Goal: Information Seeking & Learning: Learn about a topic

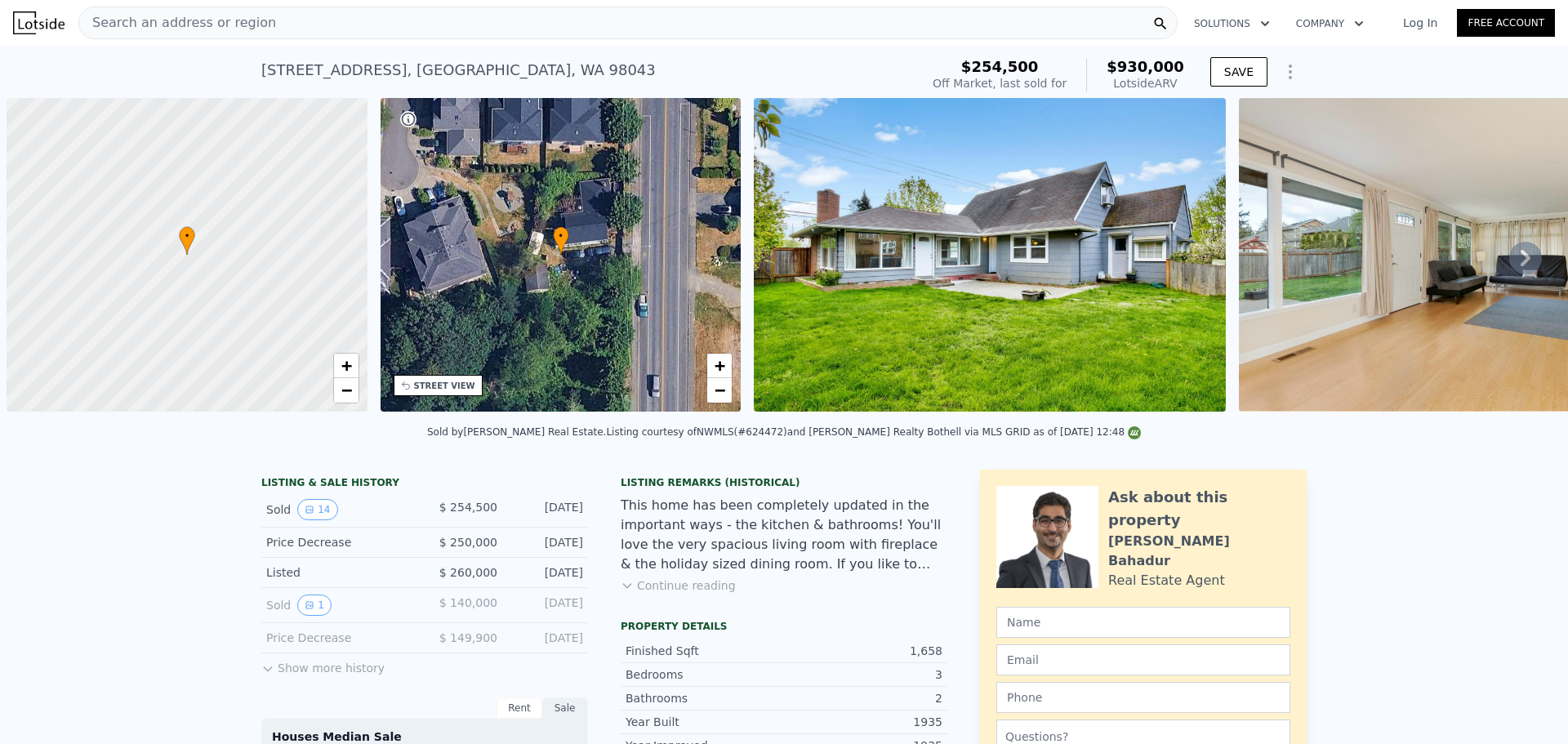
scroll to position [0, 6]
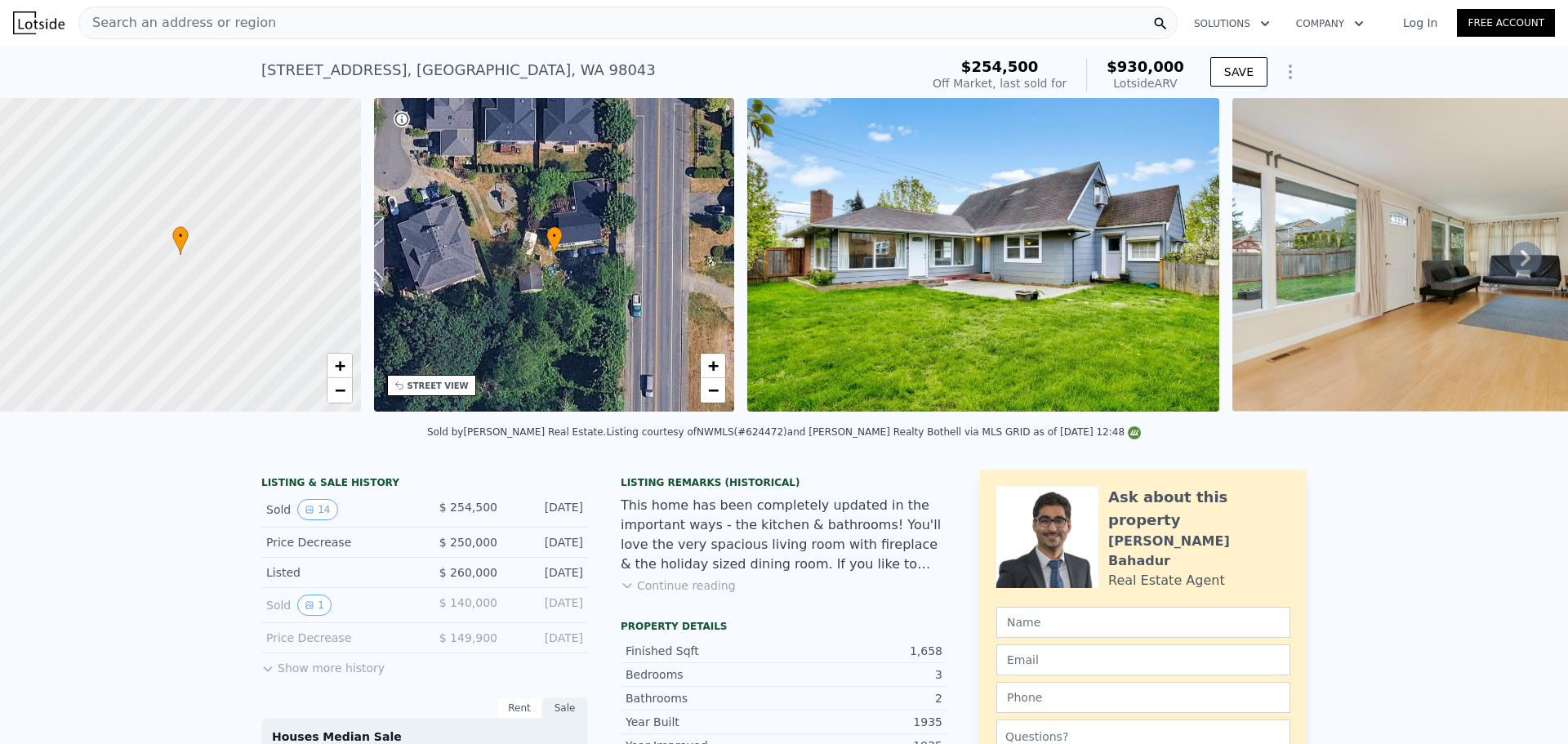
click at [445, 23] on div "Search an address or region" at bounding box center [628, 22] width 1100 height 33
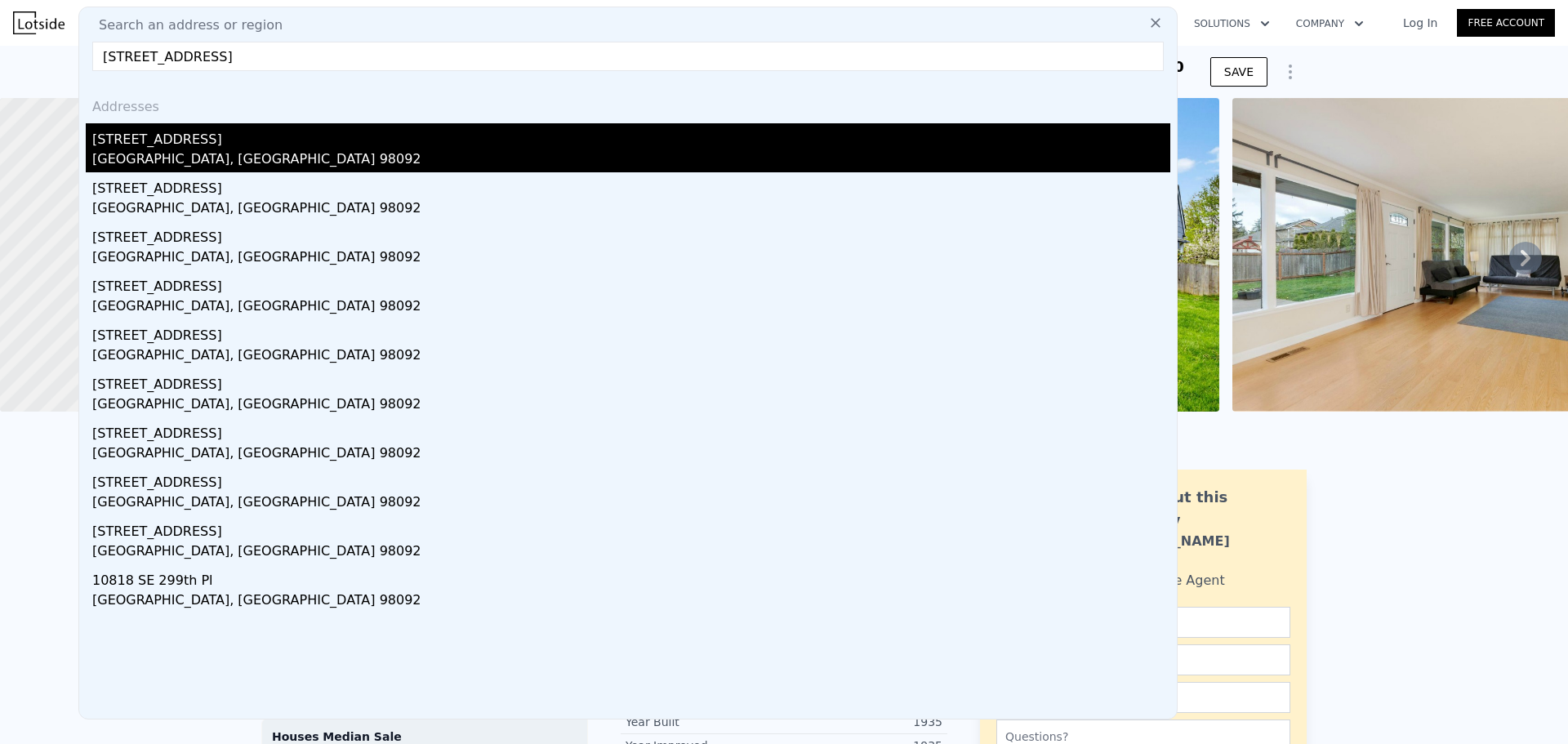
type input "11208 Se 299th Pl, Auburn, WA 98092"
click at [171, 142] on div "11208 SE 299th Pl" at bounding box center [631, 136] width 1078 height 26
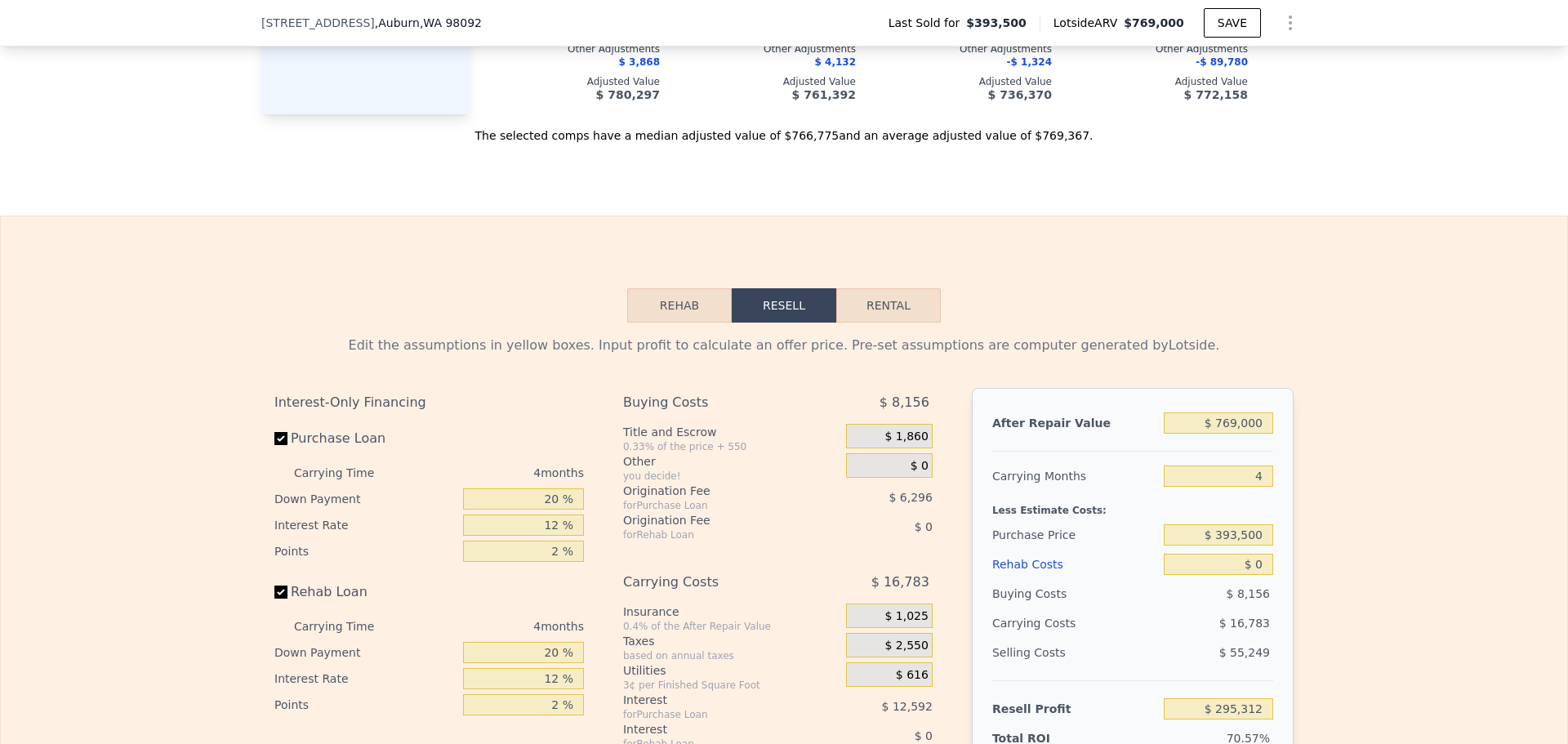
scroll to position [2282, 0]
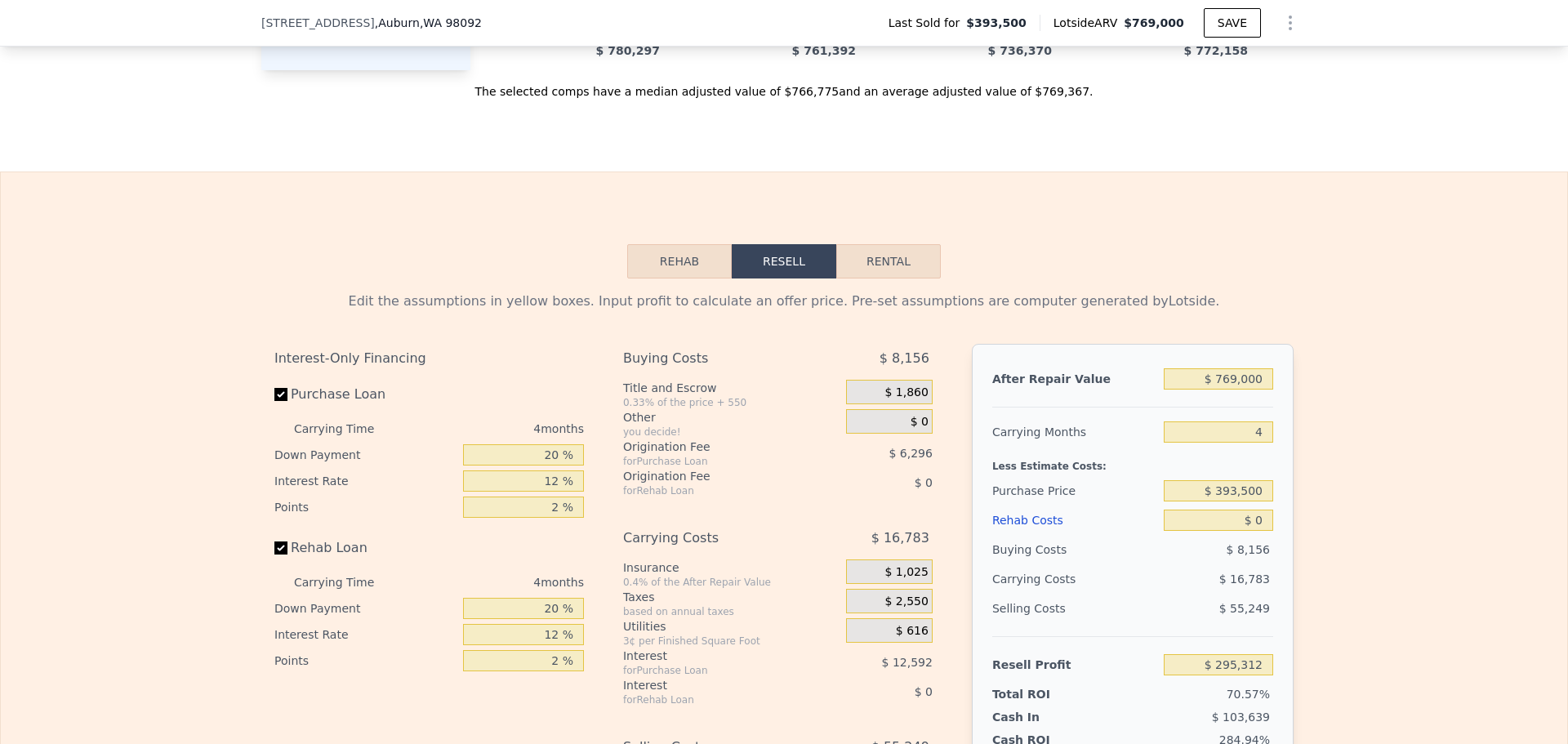
click at [693, 279] on button "Rehab" at bounding box center [679, 261] width 105 height 34
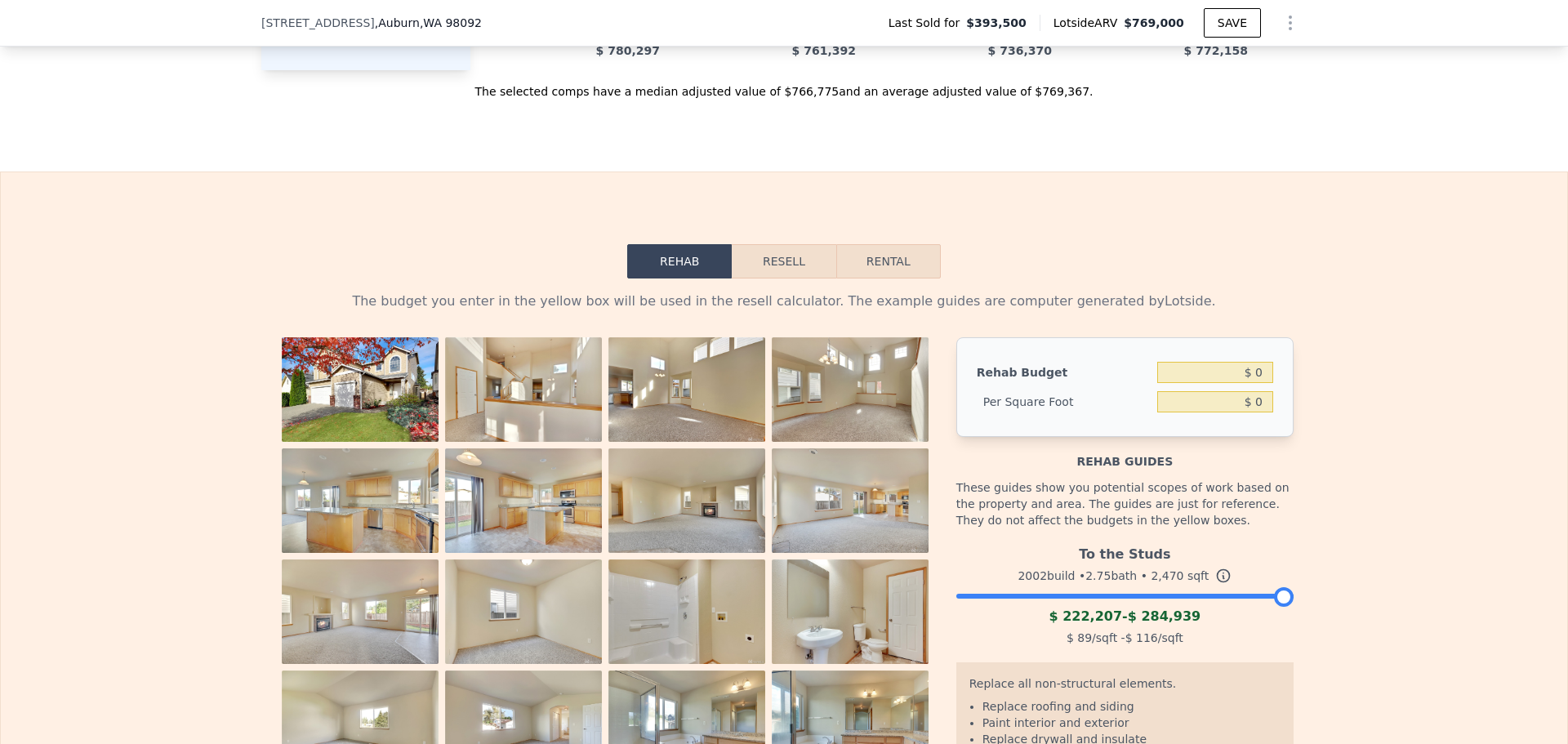
click at [1151, 597] on div at bounding box center [1125, 592] width 337 height 10
click at [1223, 597] on div at bounding box center [1125, 592] width 337 height 10
click at [1172, 597] on div at bounding box center [1125, 592] width 337 height 10
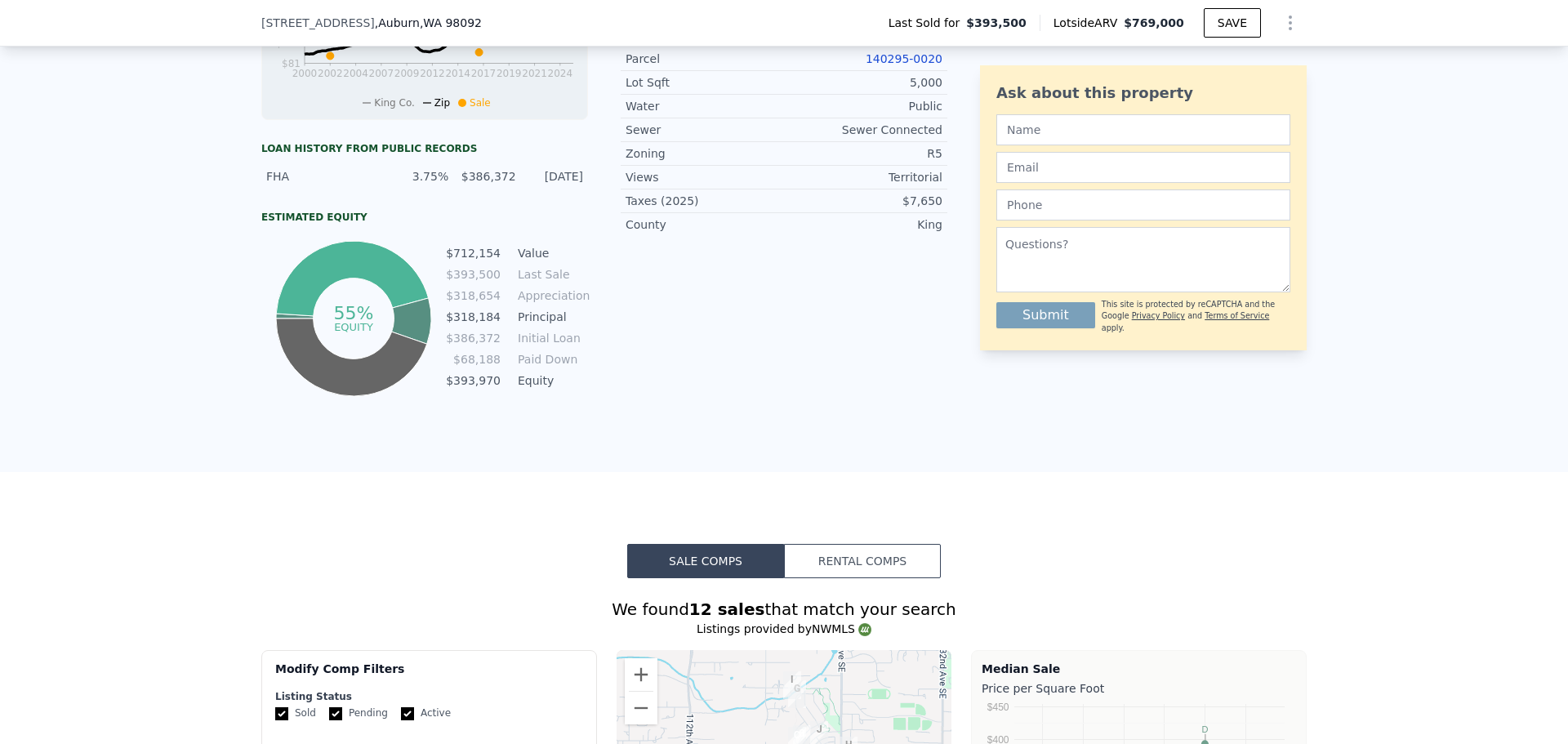
scroll to position [321, 0]
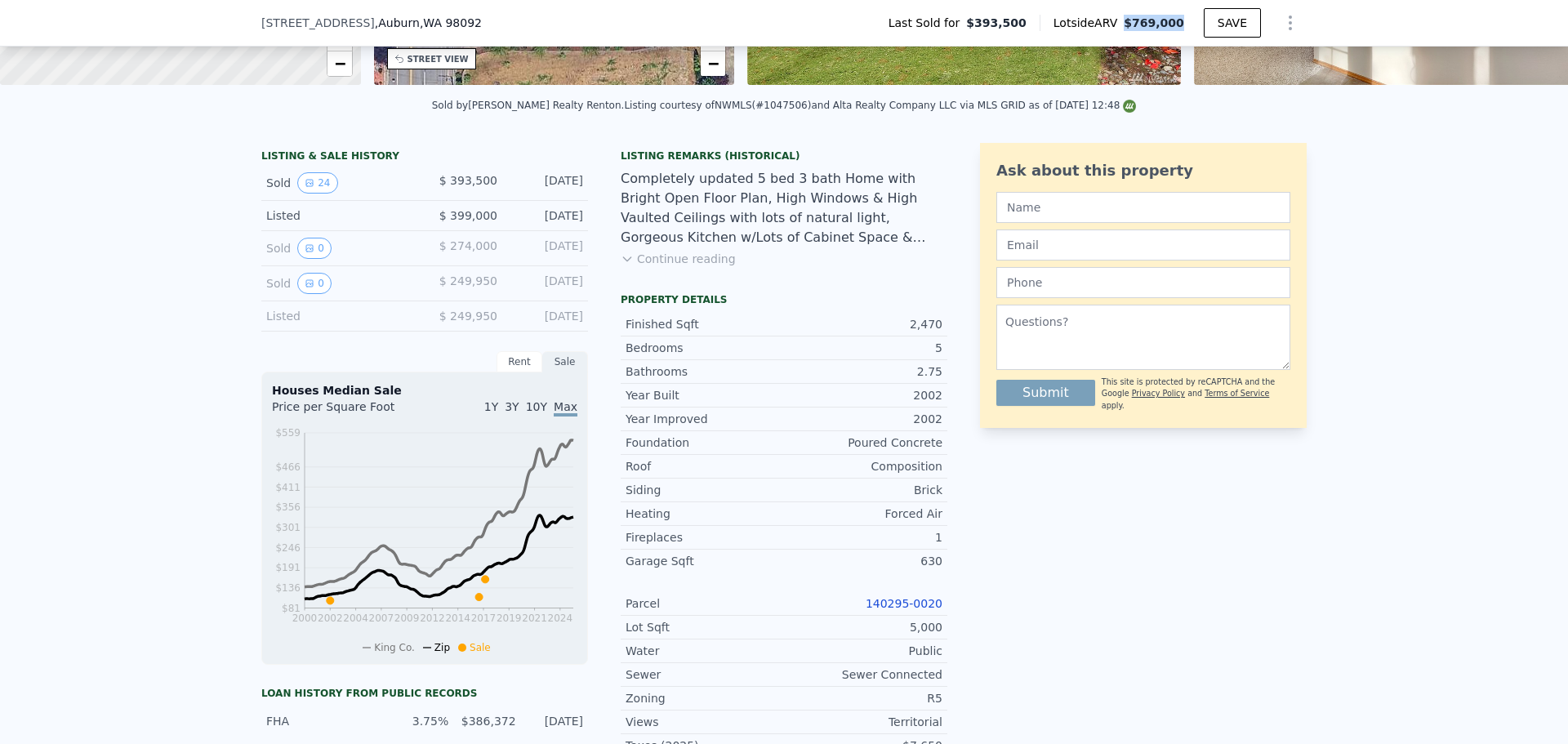
drag, startPoint x: 1134, startPoint y: 23, endPoint x: 1184, endPoint y: 23, distance: 50.0
click at [1184, 23] on div "Lotside ARV $769,000" at bounding box center [1122, 22] width 164 height 16
copy span "$769,000"
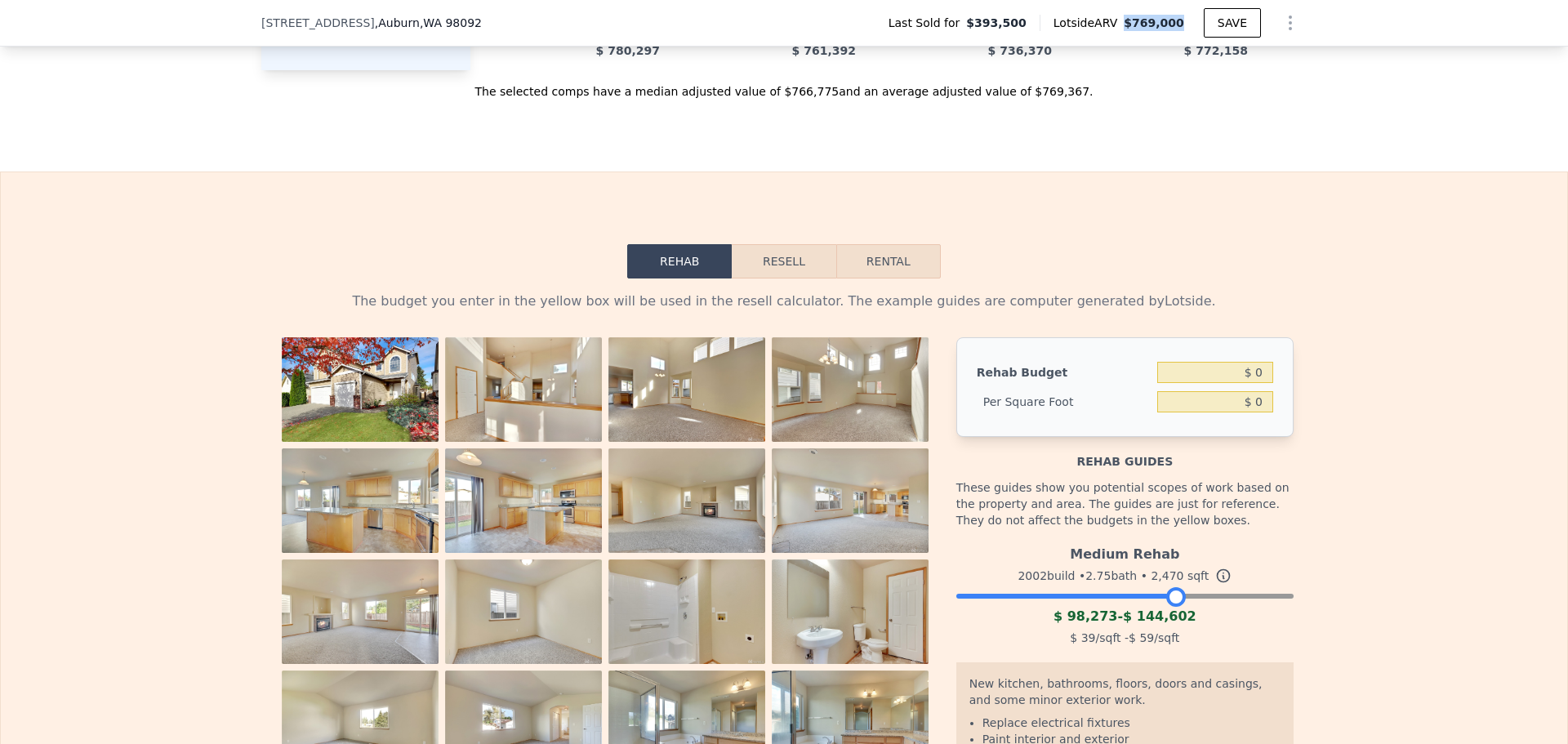
scroll to position [2500, 0]
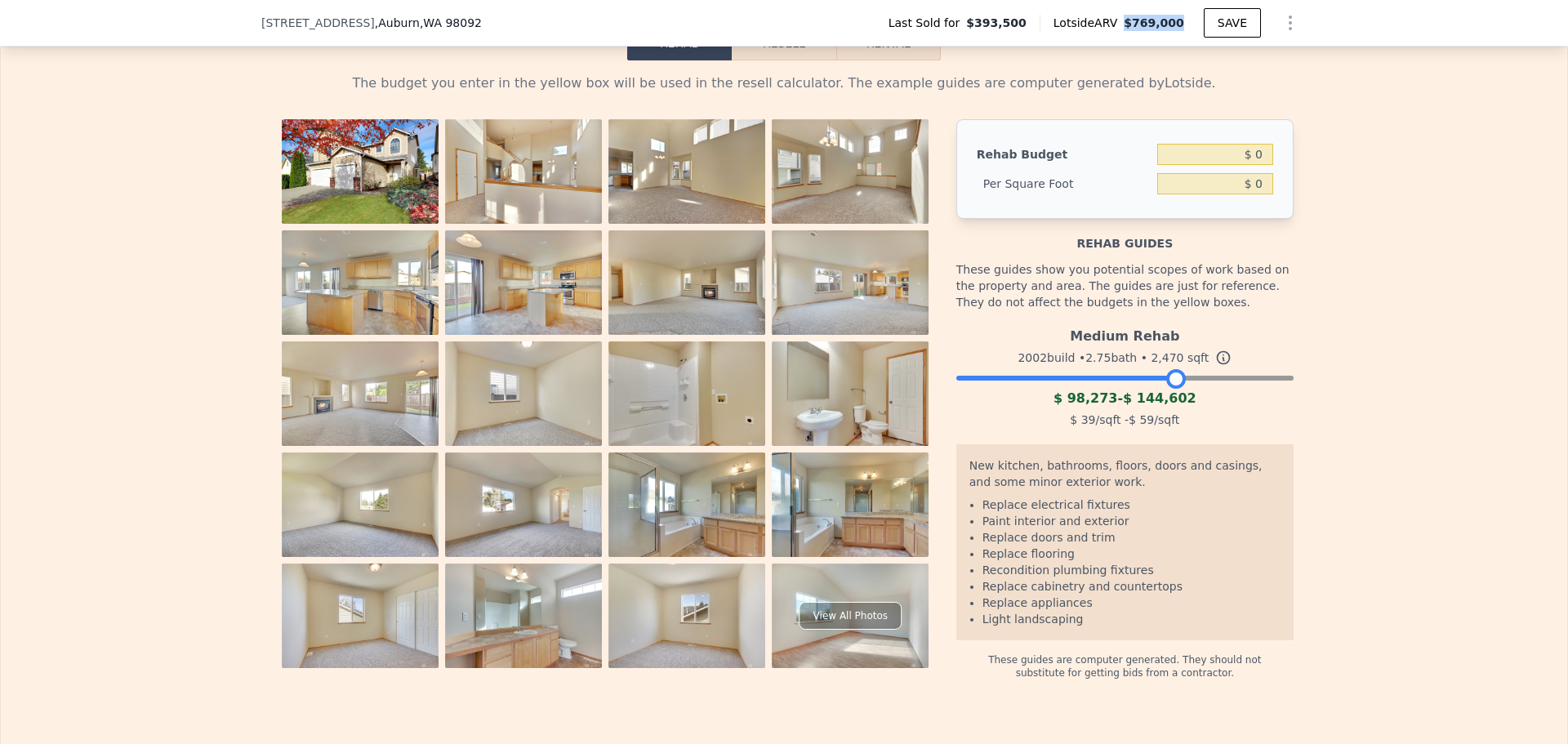
click at [1131, 379] on div at bounding box center [1125, 374] width 337 height 10
click at [1098, 379] on div at bounding box center [1125, 374] width 337 height 10
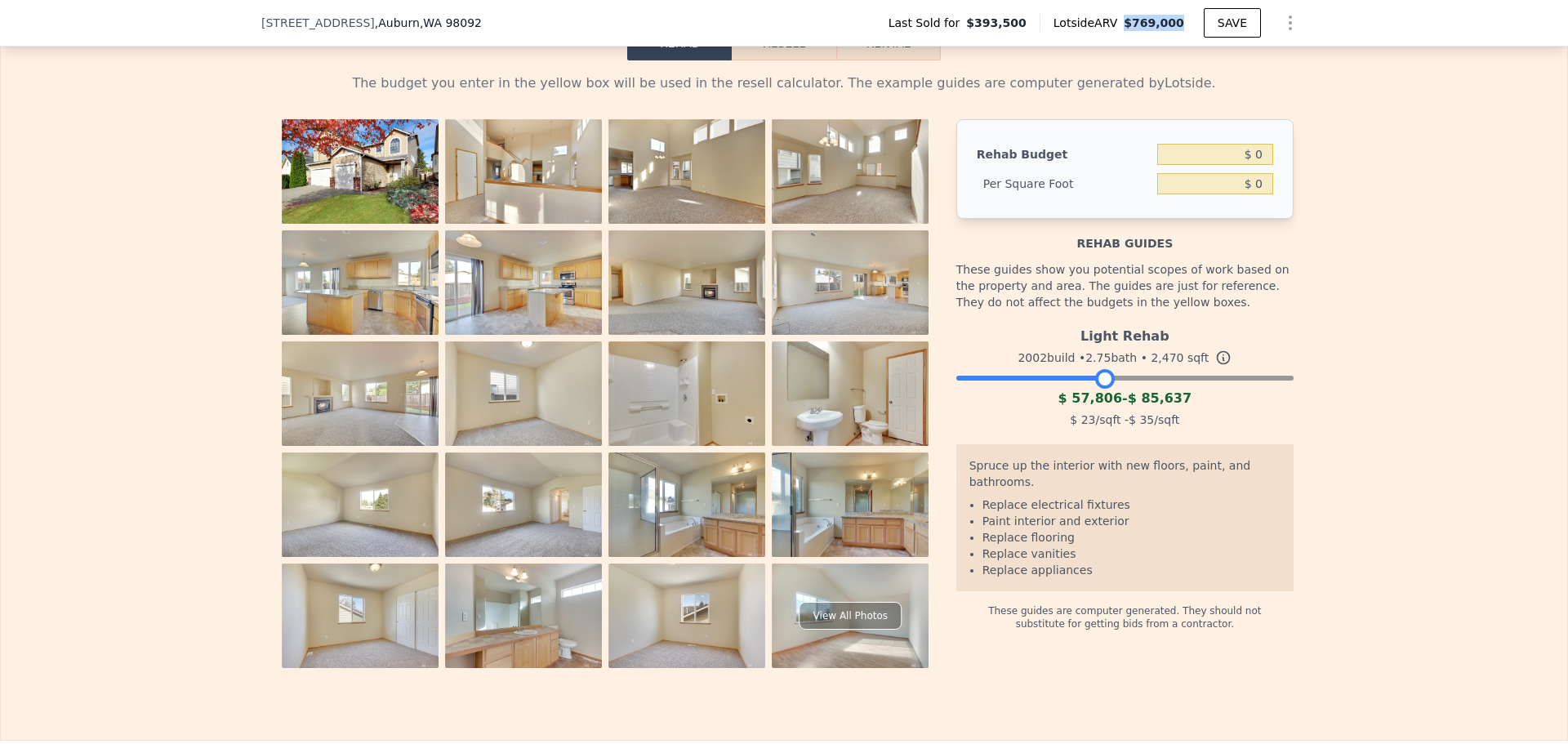
click at [1123, 668] on div "Rehab Budget $ 0 Per Square Foot $ 0 Rehab guides These guides show you potenti…" at bounding box center [1125, 393] width 337 height 549
click at [1127, 379] on div at bounding box center [1125, 374] width 337 height 10
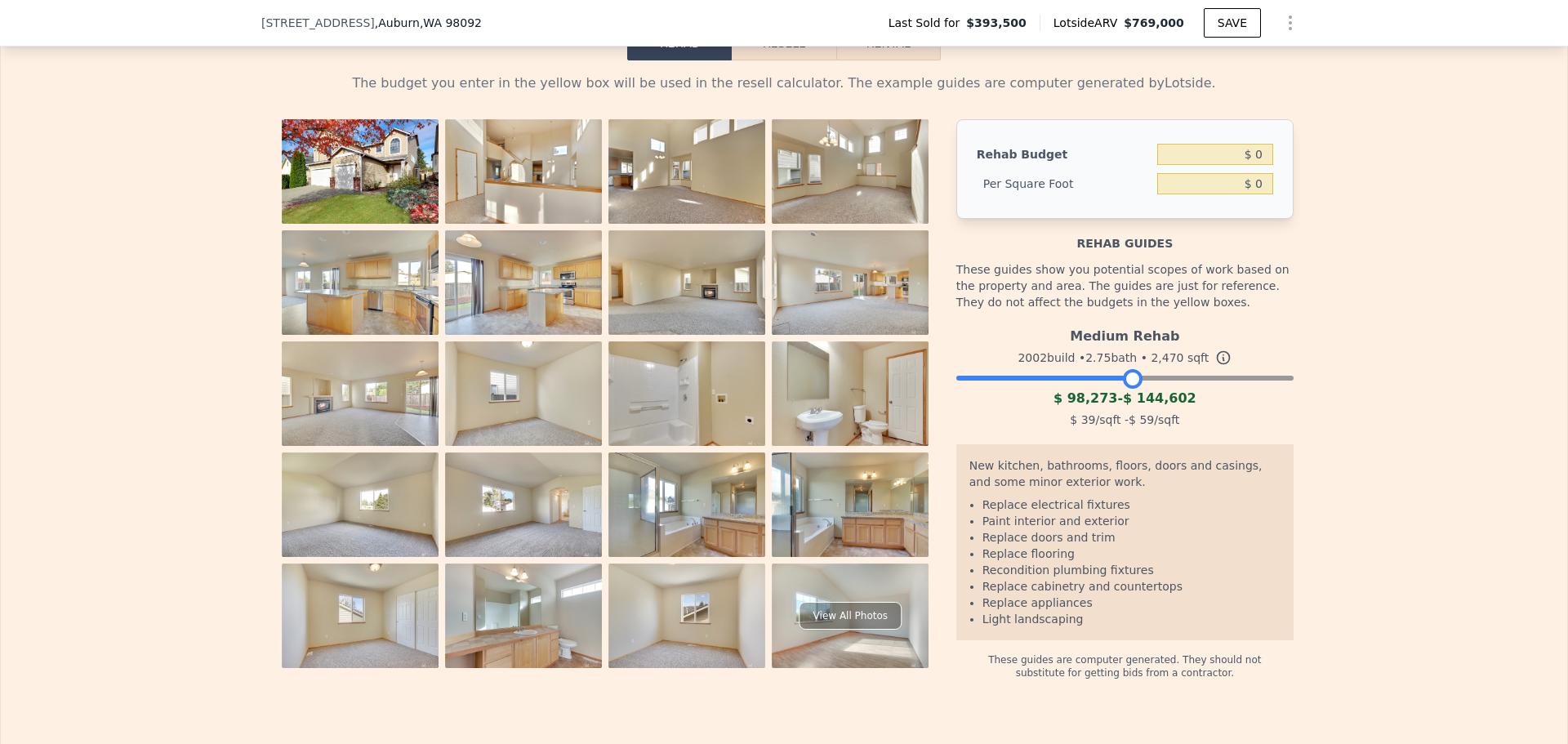
click at [1177, 379] on div at bounding box center [1125, 374] width 337 height 10
click at [1128, 379] on div at bounding box center [1125, 374] width 337 height 10
click at [1067, 405] on div "Medium Rehab 2002 build • 2.75 bath • 2,470 sqft $ 98,273 - $ 144,602 $ 39 /sqf…" at bounding box center [1125, 376] width 337 height 111
click at [1075, 379] on div at bounding box center [1125, 374] width 337 height 10
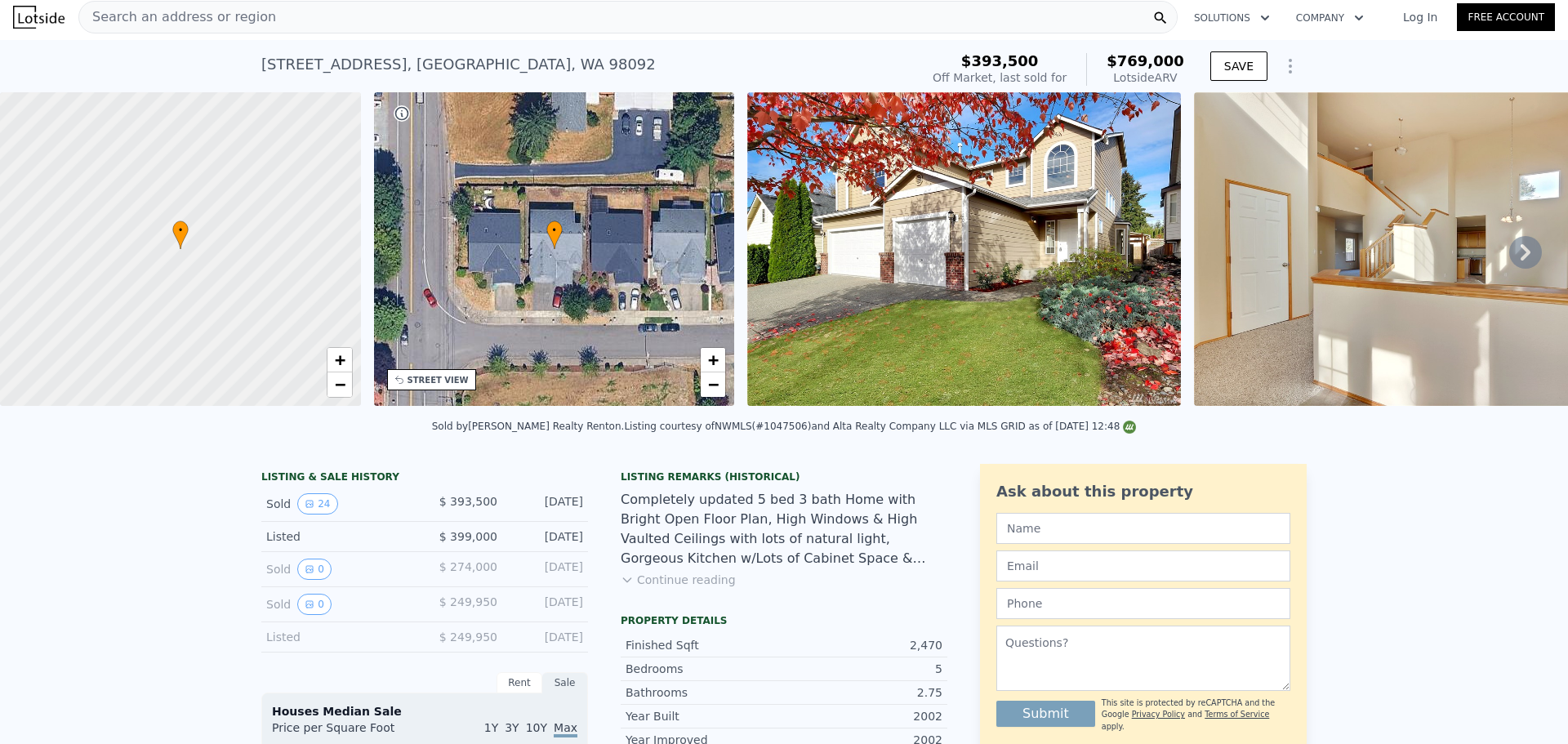
scroll to position [0, 0]
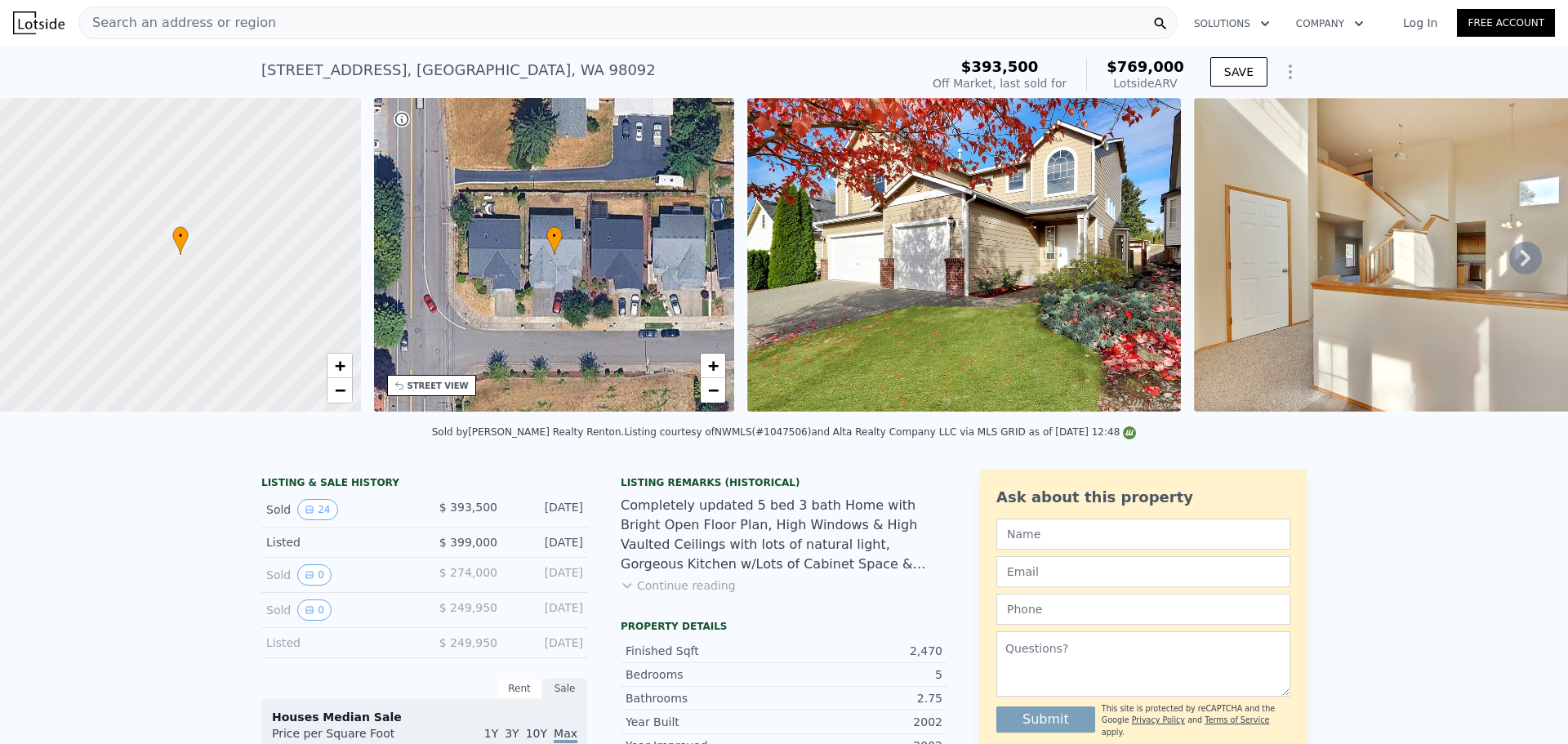
click at [301, 16] on div "Search an address or region" at bounding box center [628, 22] width 1100 height 33
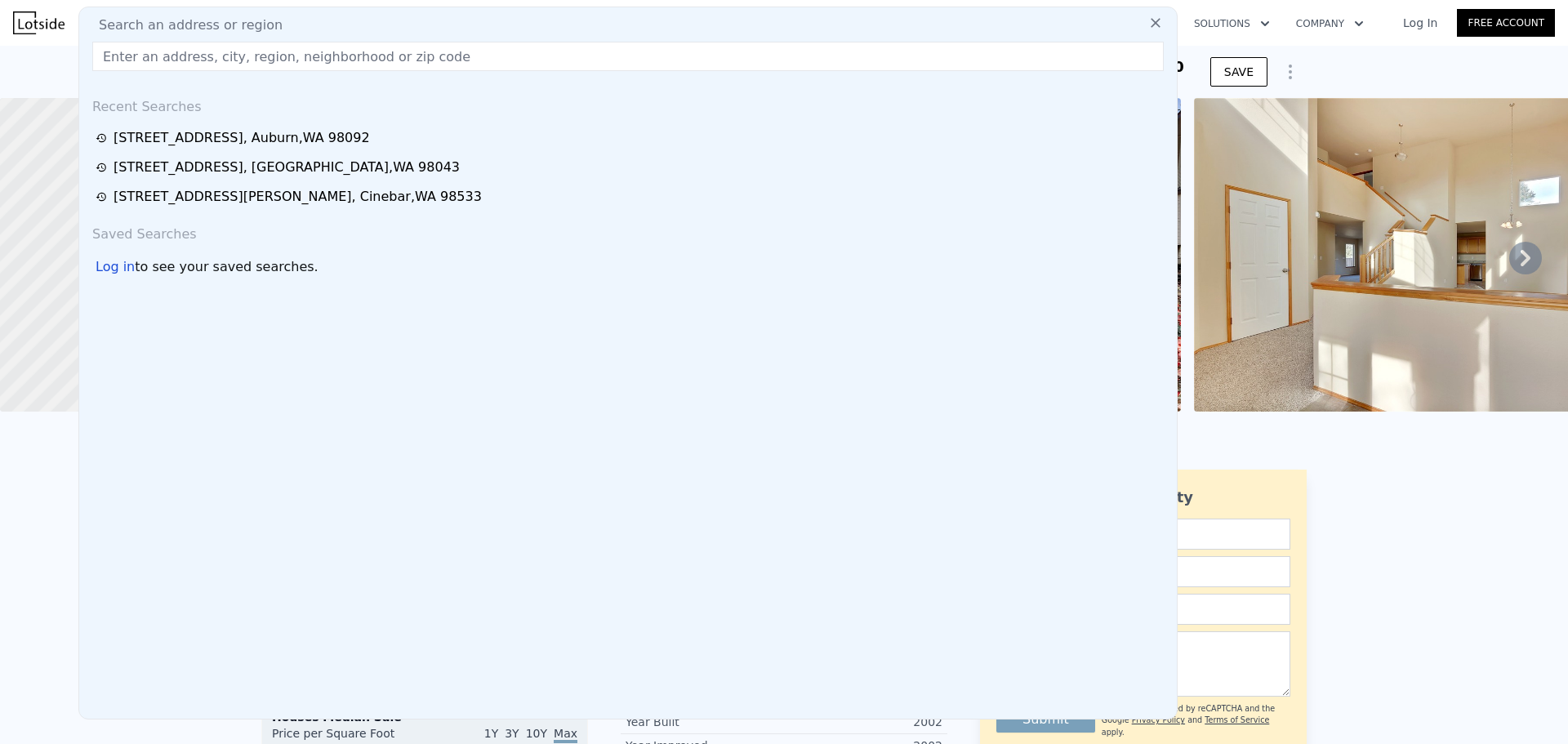
type input "33325 43rd Ave Sw, Federal Way, WA 98023"
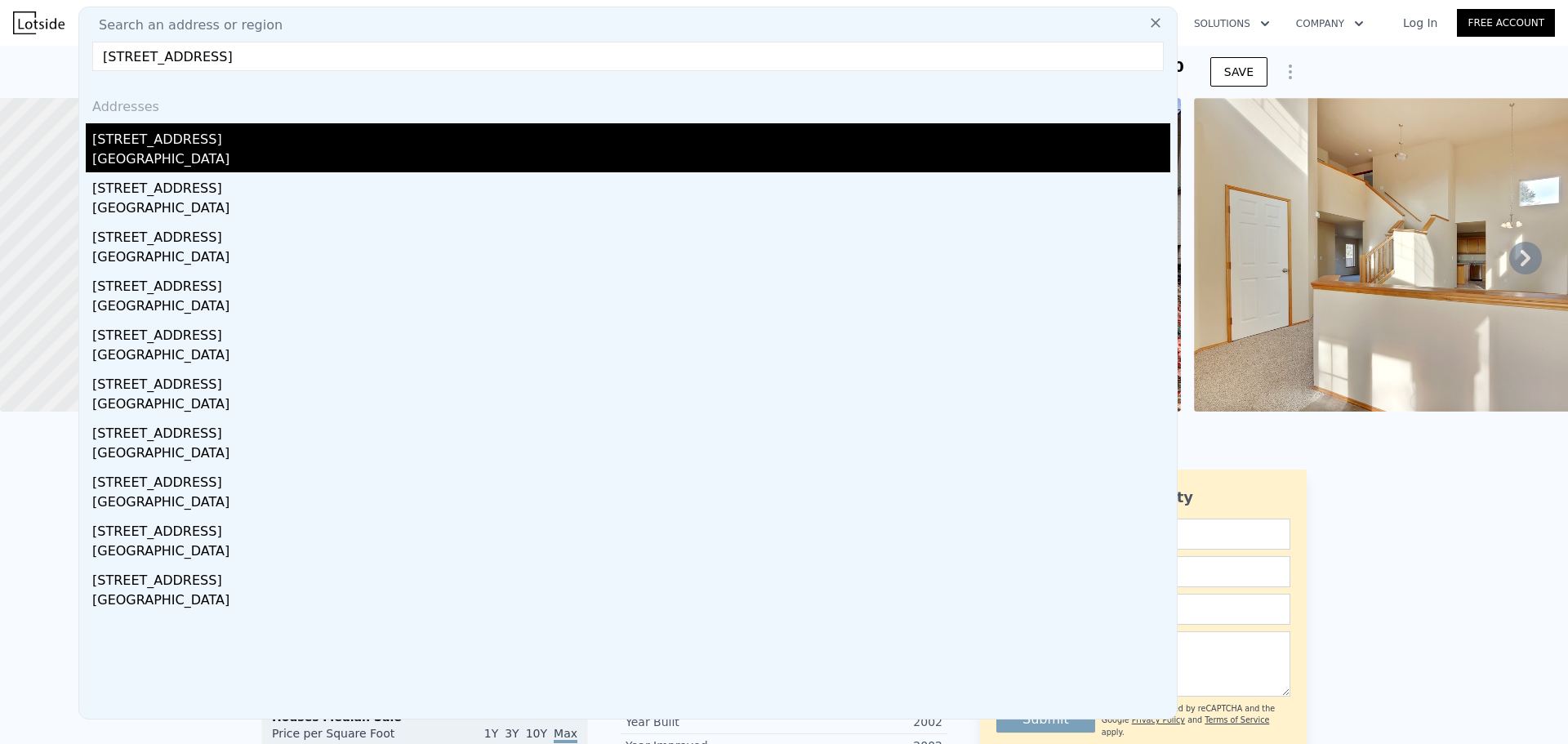
click at [251, 156] on div "Federal Way, WA 98023" at bounding box center [631, 161] width 1078 height 23
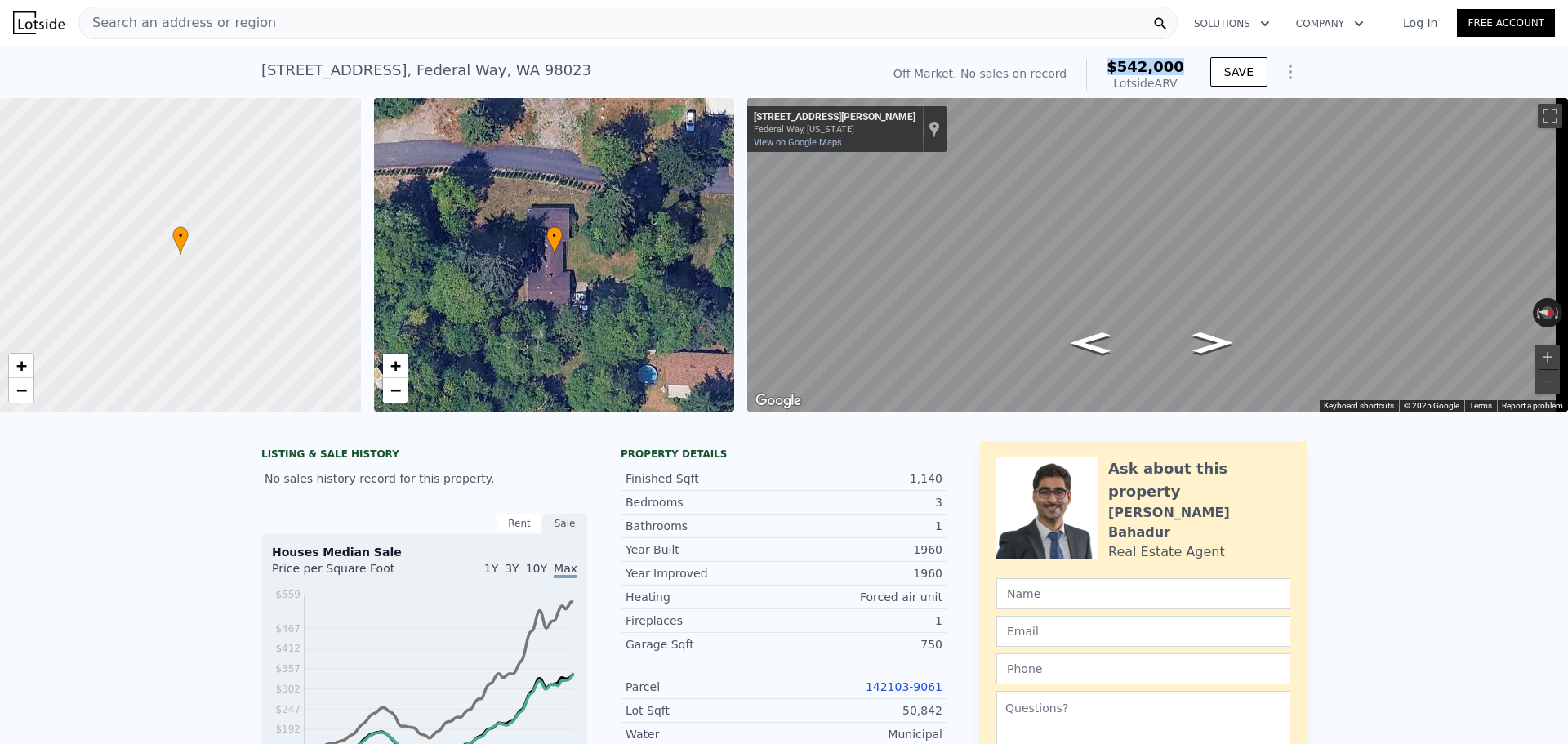
drag, startPoint x: 1120, startPoint y: 63, endPoint x: 1182, endPoint y: 62, distance: 62.0
click at [1182, 62] on span "$542,000" at bounding box center [1145, 66] width 78 height 17
copy span "$542,000"
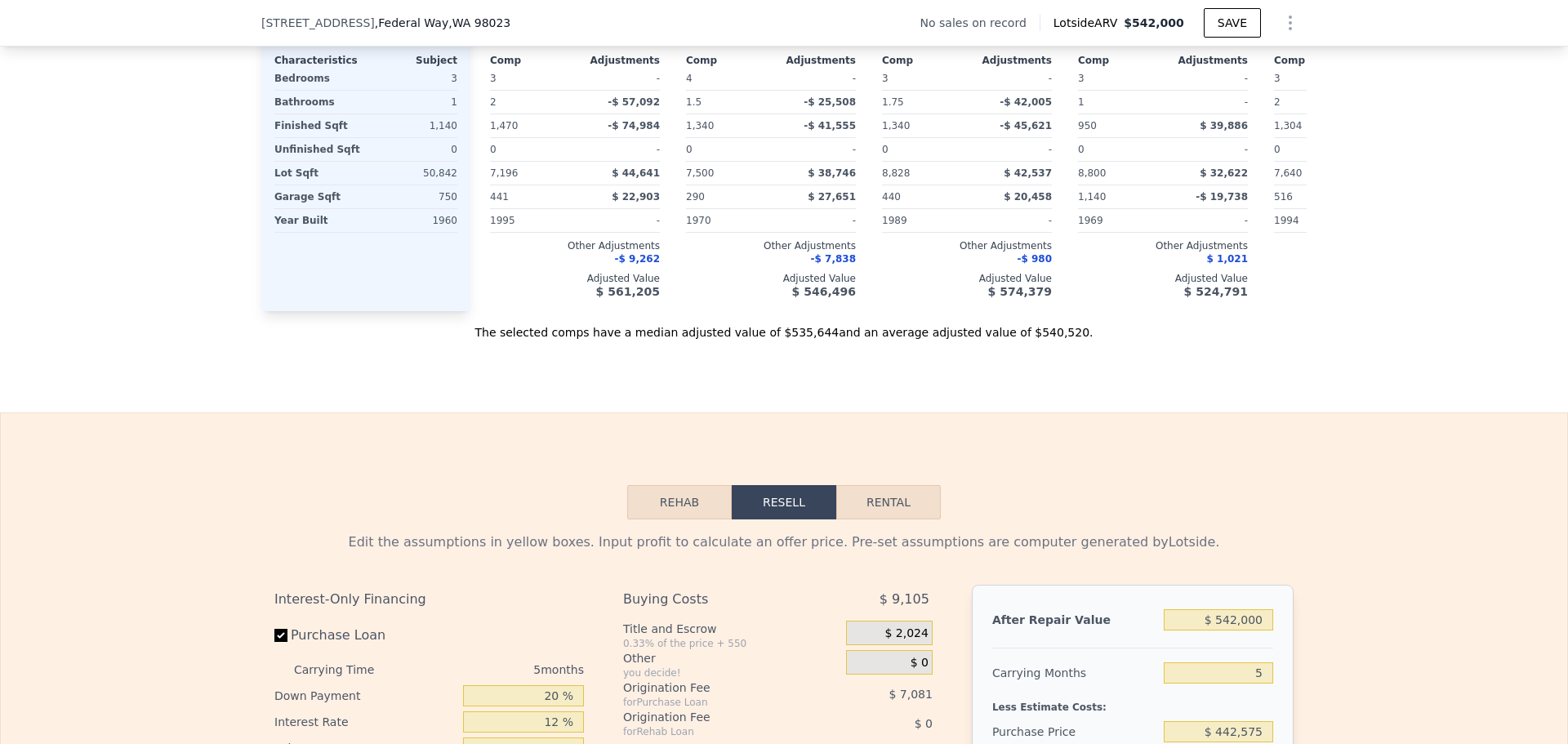
scroll to position [2282, 0]
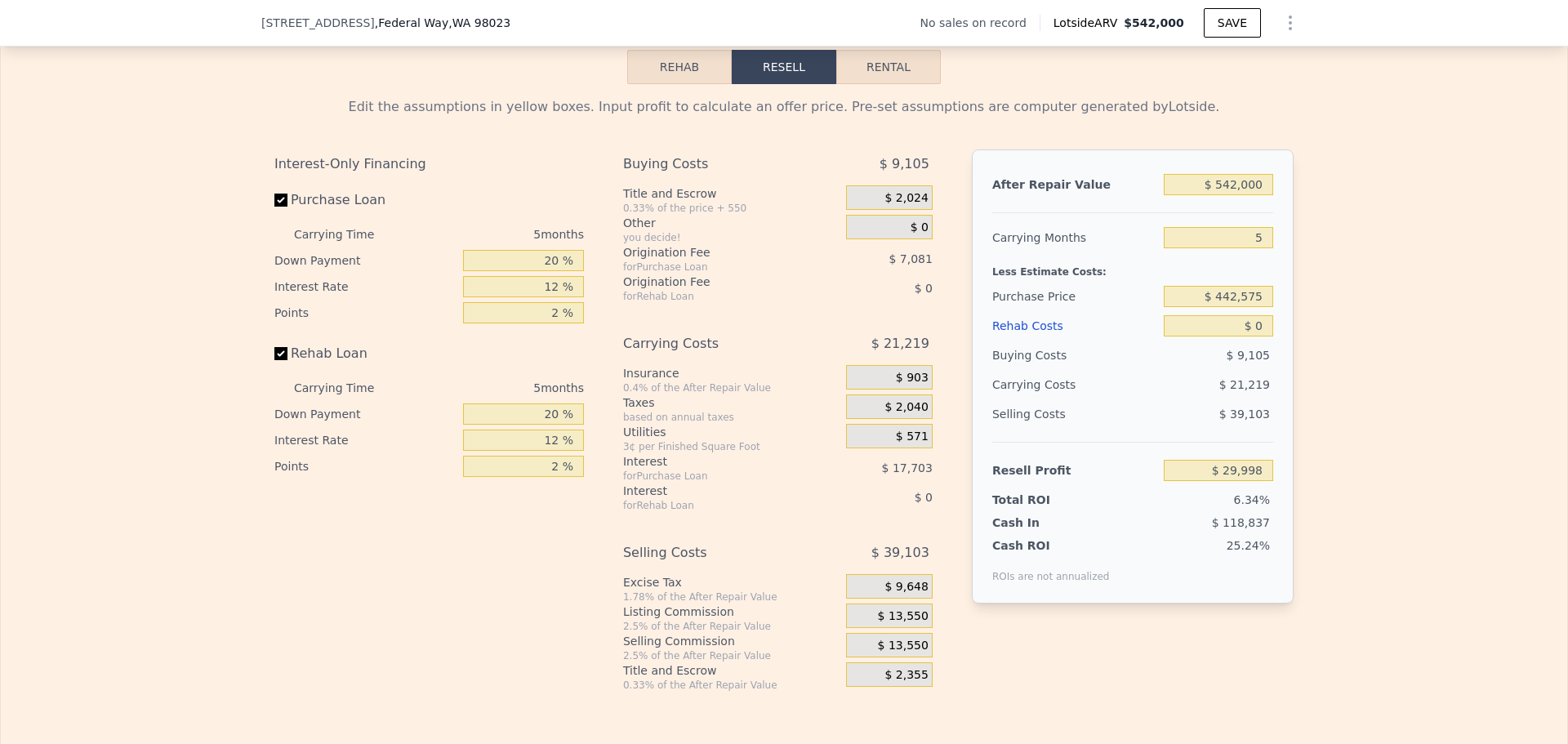
click at [639, 80] on button "Rehab" at bounding box center [679, 67] width 105 height 34
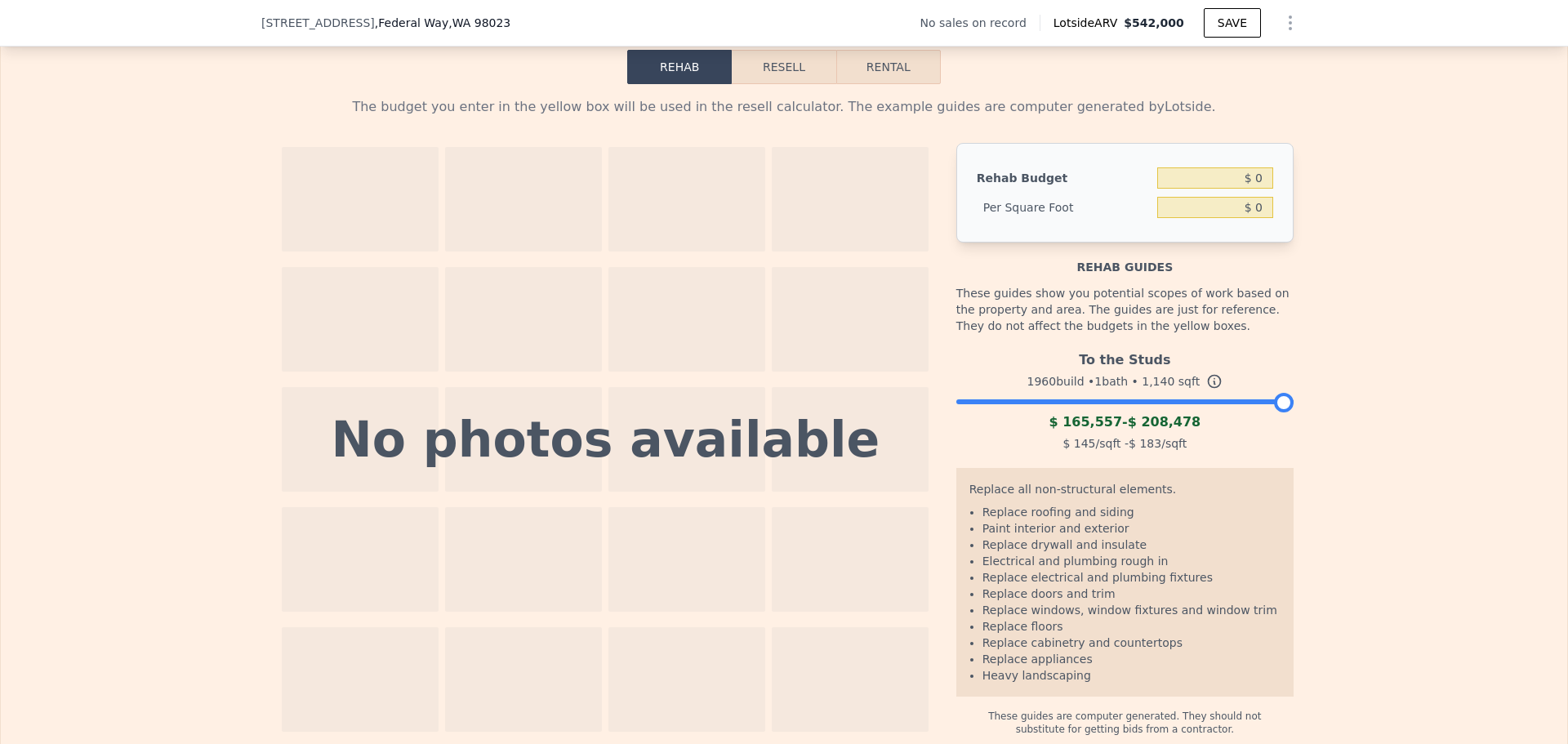
click at [1191, 402] on div at bounding box center [1125, 397] width 337 height 10
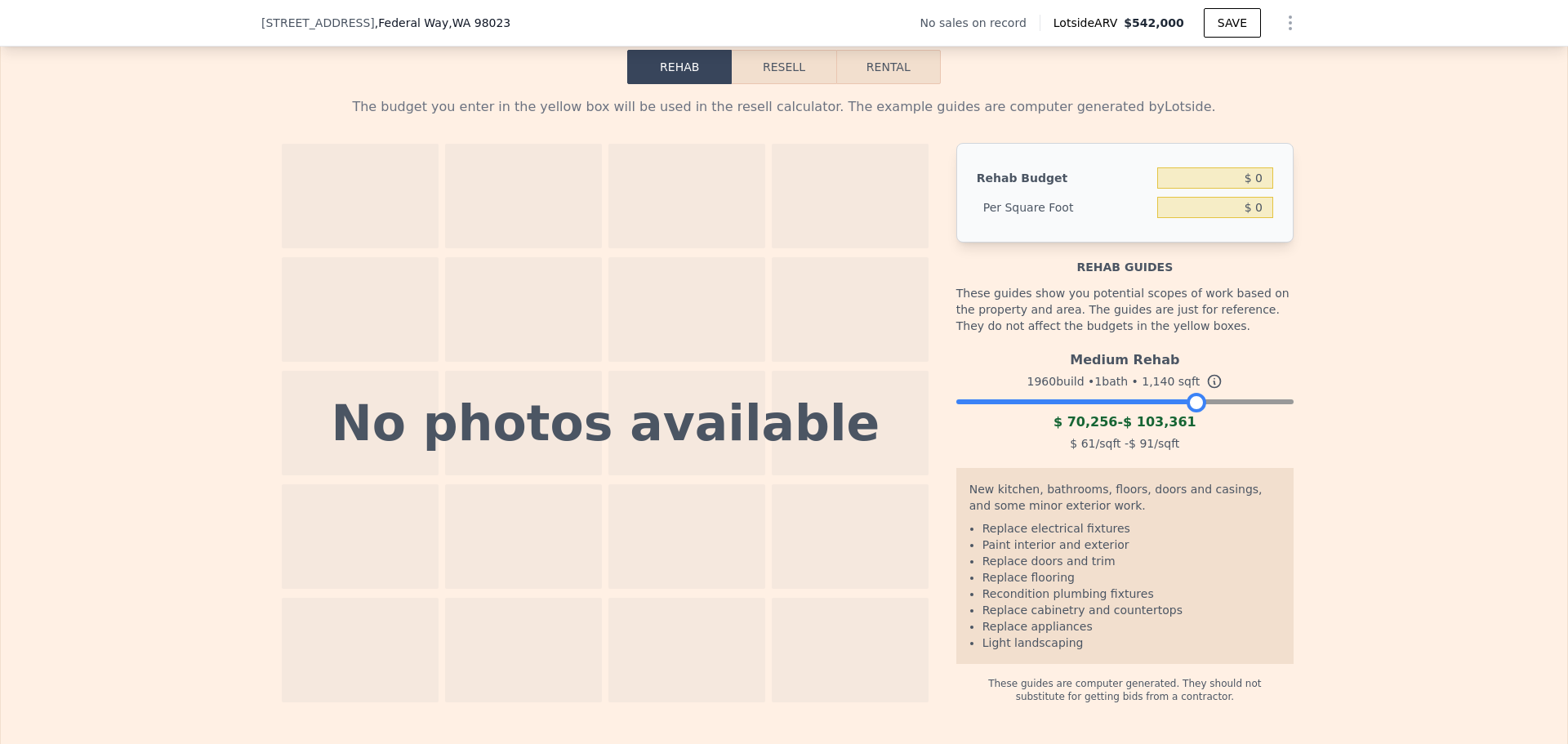
click at [1236, 402] on div at bounding box center [1125, 397] width 337 height 10
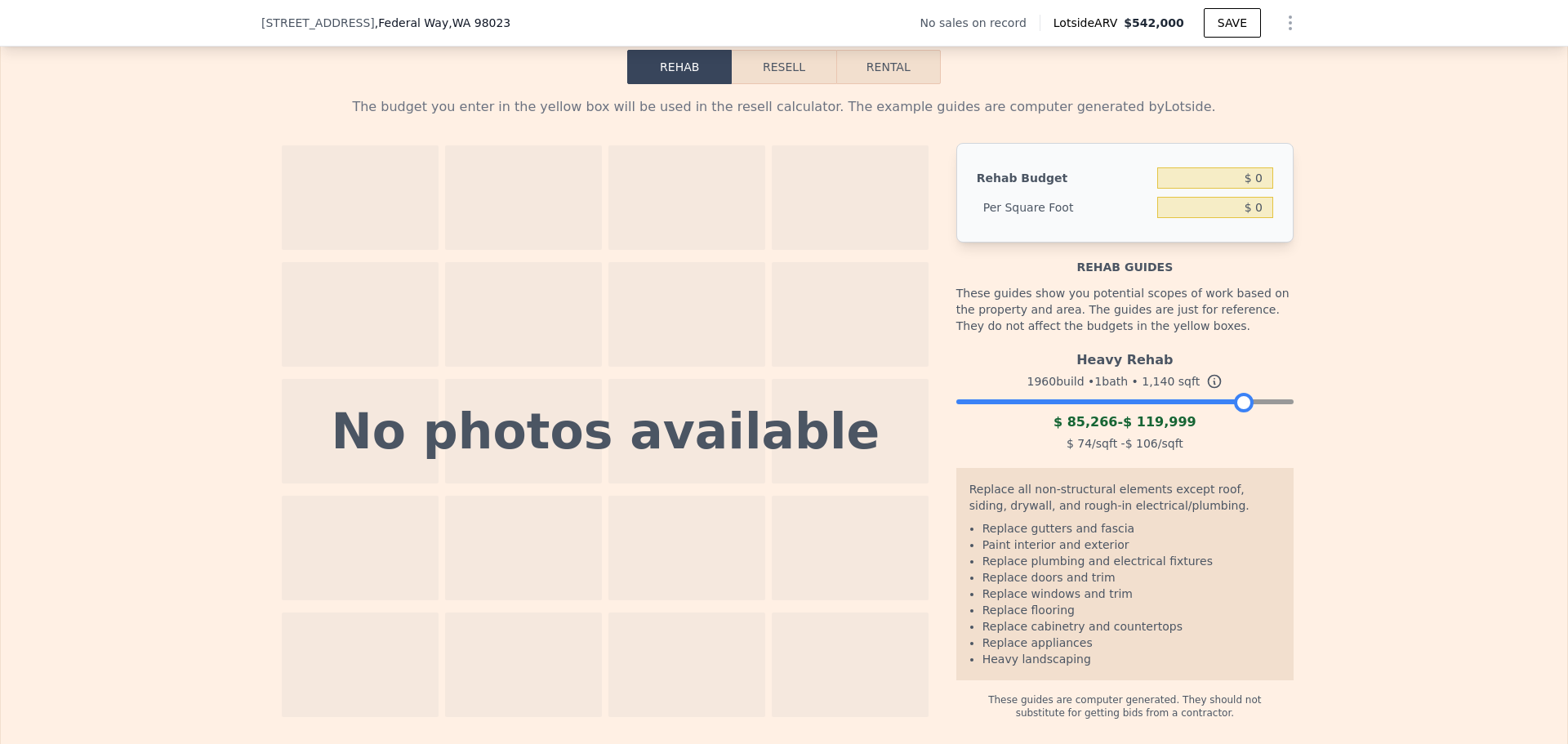
click at [1276, 402] on div at bounding box center [1125, 397] width 337 height 10
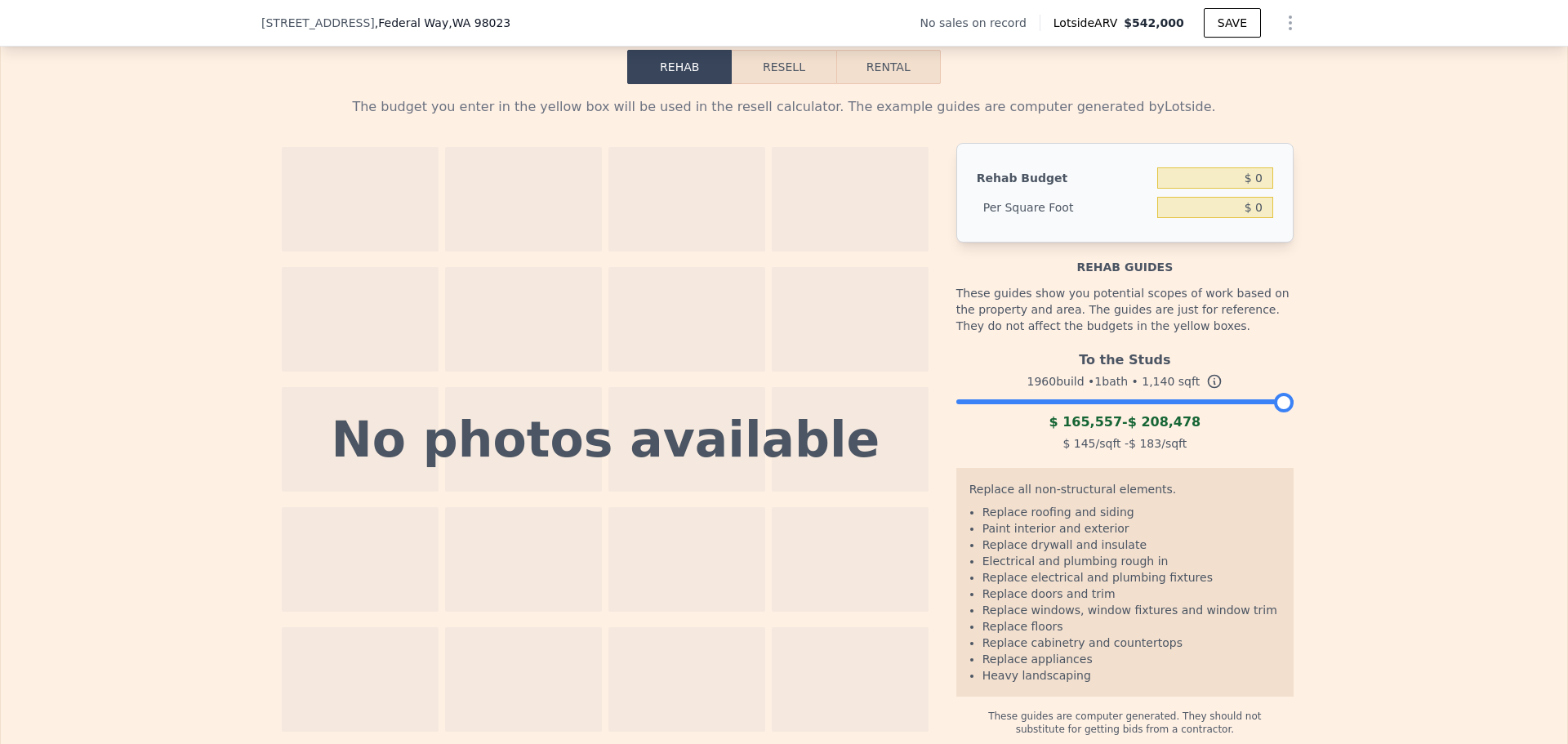
click at [1235, 402] on div at bounding box center [1125, 397] width 337 height 10
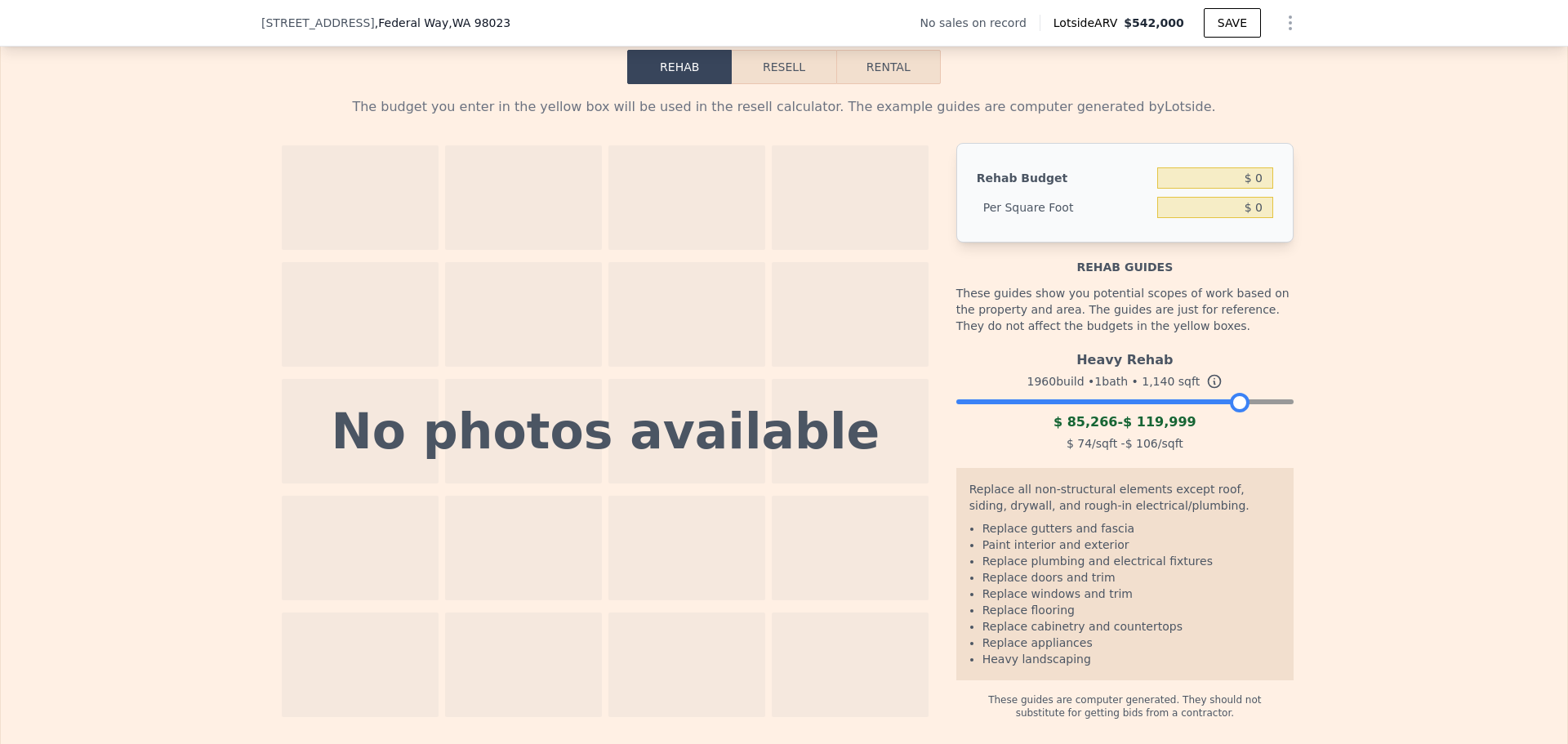
click at [1140, 431] on div "Heavy Rehab 1960 build • 1 bath • 1,140 sqft $ 85,266 - $ 119,999 $ 74 /sqft - …" at bounding box center [1125, 400] width 337 height 111
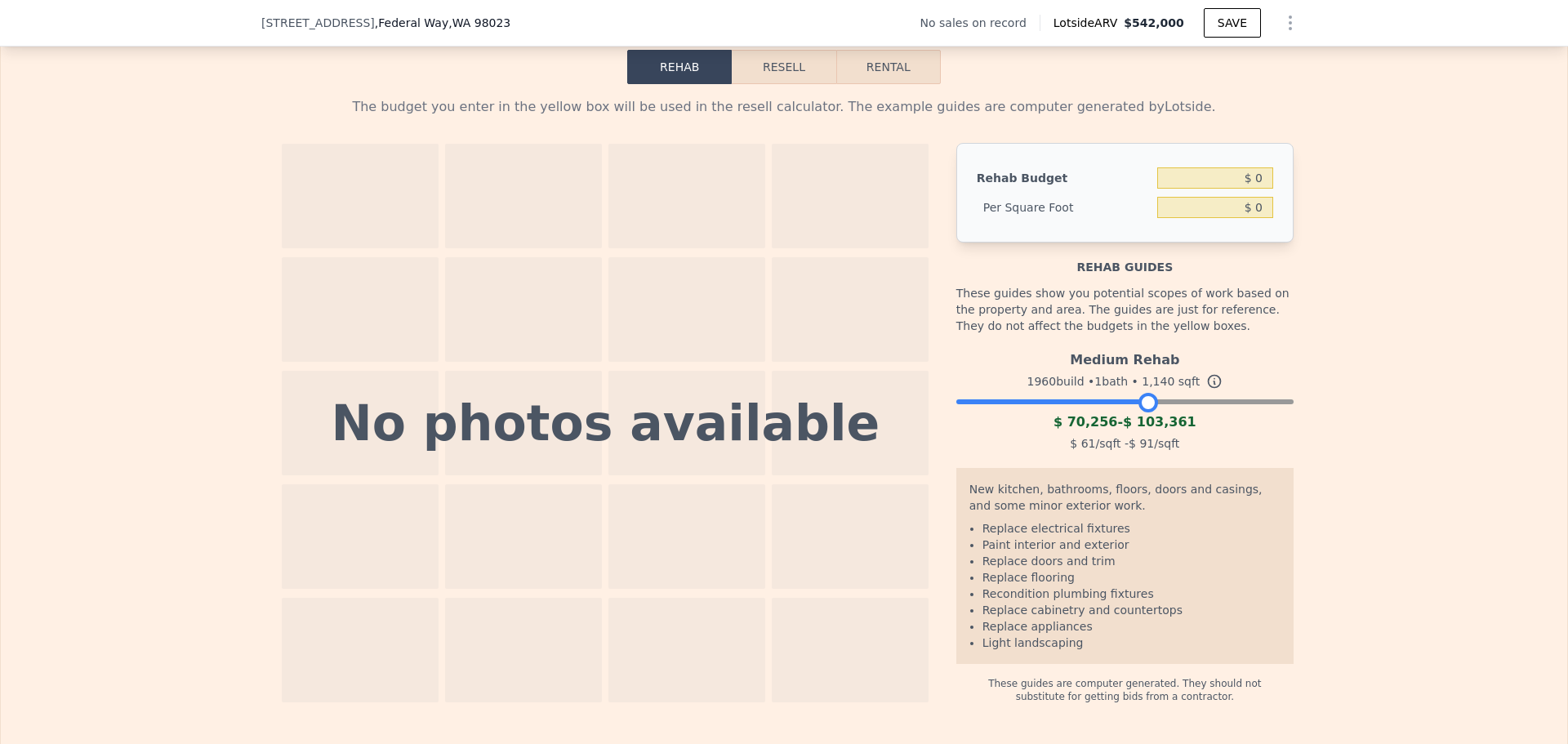
click at [1141, 402] on div at bounding box center [1125, 397] width 337 height 10
click at [1195, 402] on div at bounding box center [1125, 397] width 337 height 10
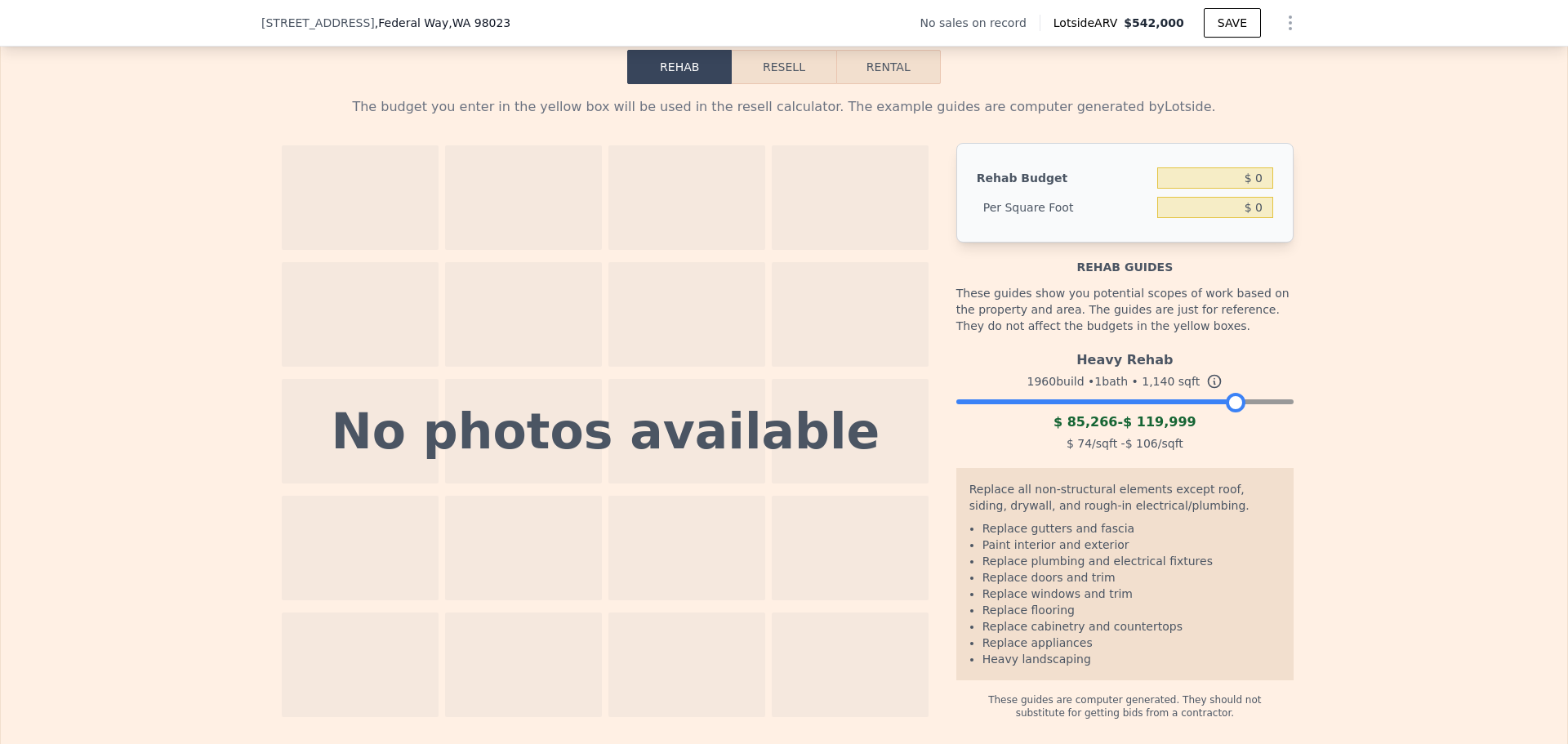
click at [1231, 402] on div at bounding box center [1125, 397] width 337 height 10
click at [1188, 402] on div at bounding box center [1125, 397] width 337 height 10
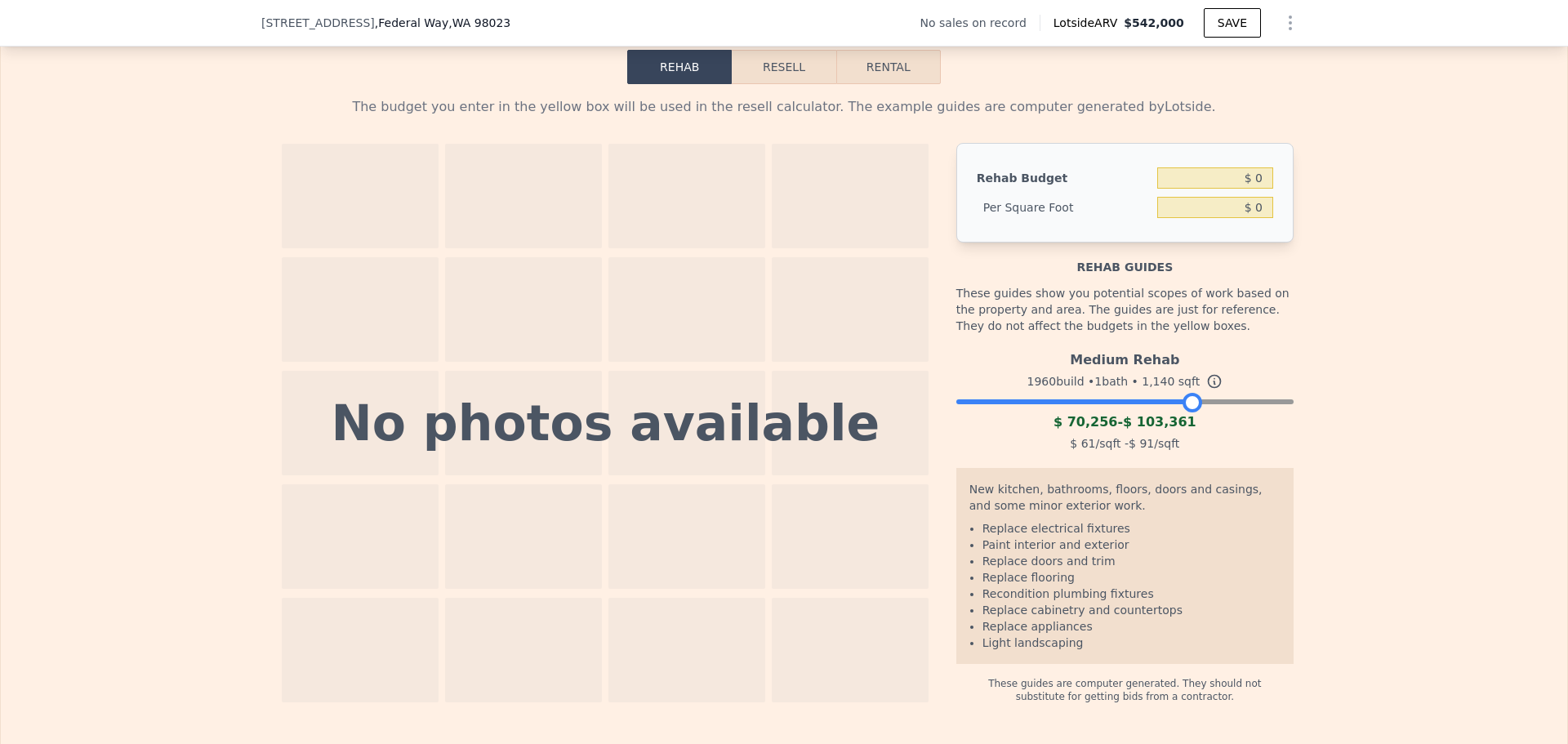
click at [1223, 402] on div at bounding box center [1125, 397] width 337 height 10
click at [1159, 402] on div at bounding box center [1125, 397] width 337 height 10
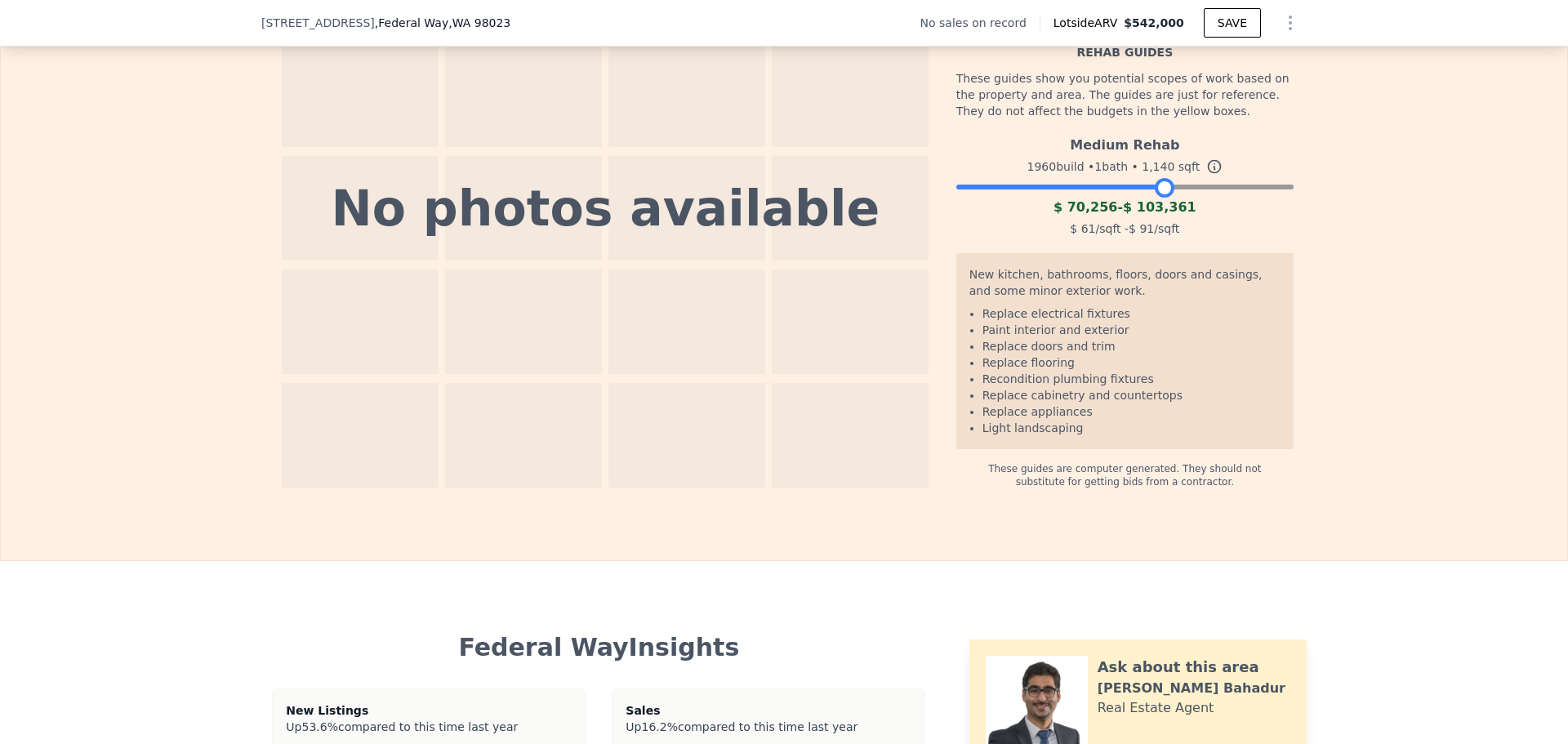
scroll to position [2500, 0]
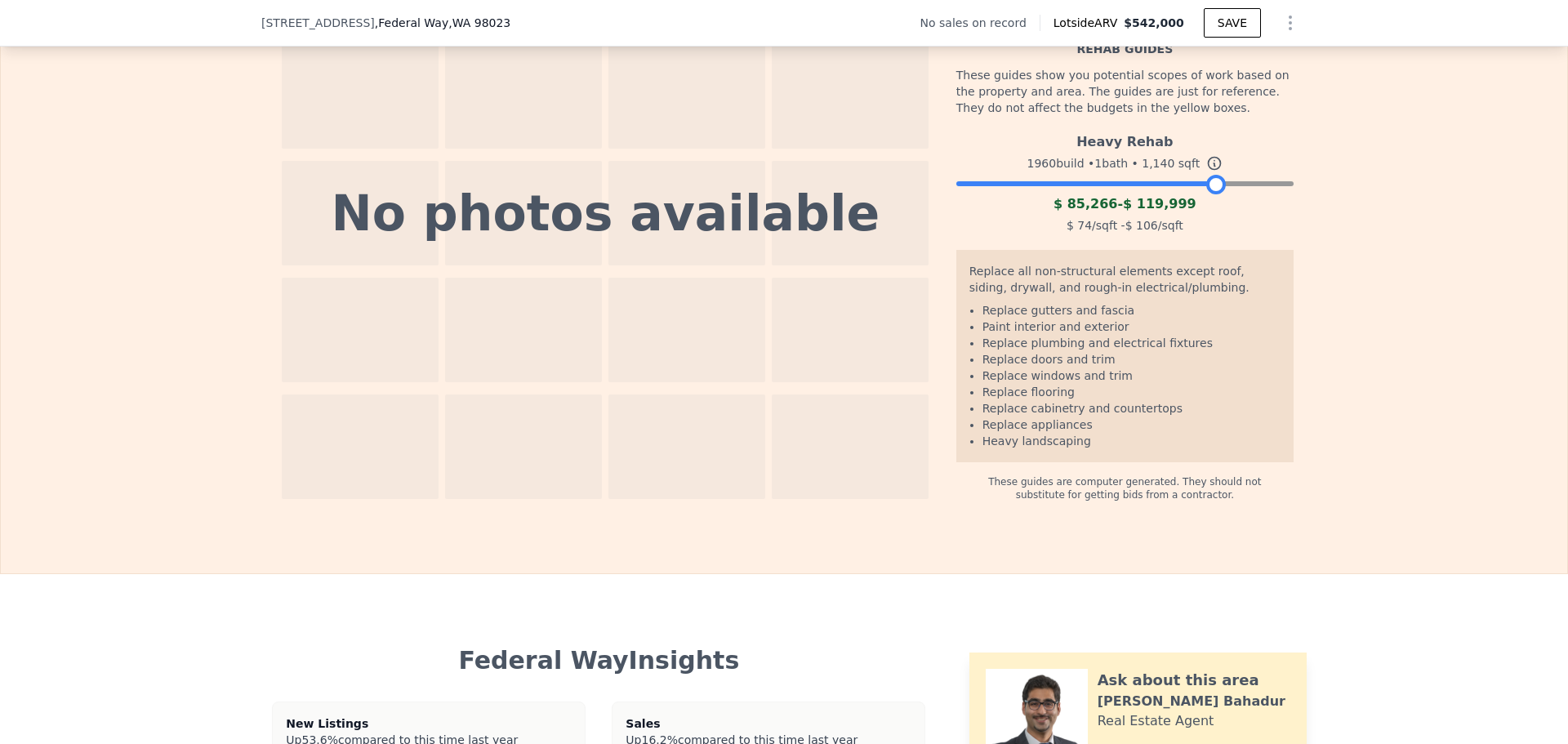
click at [1211, 184] on div at bounding box center [1125, 180] width 337 height 10
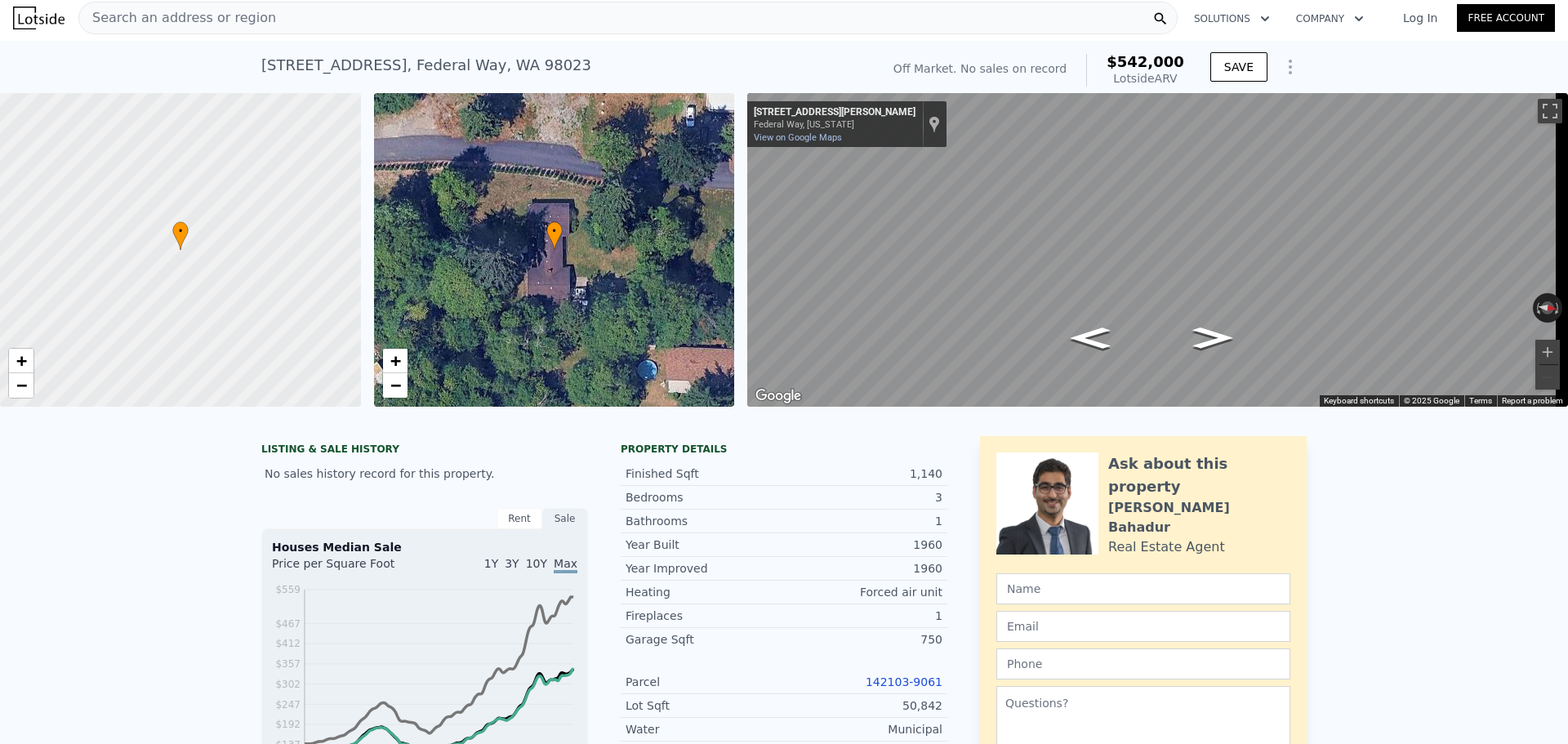
scroll to position [0, 0]
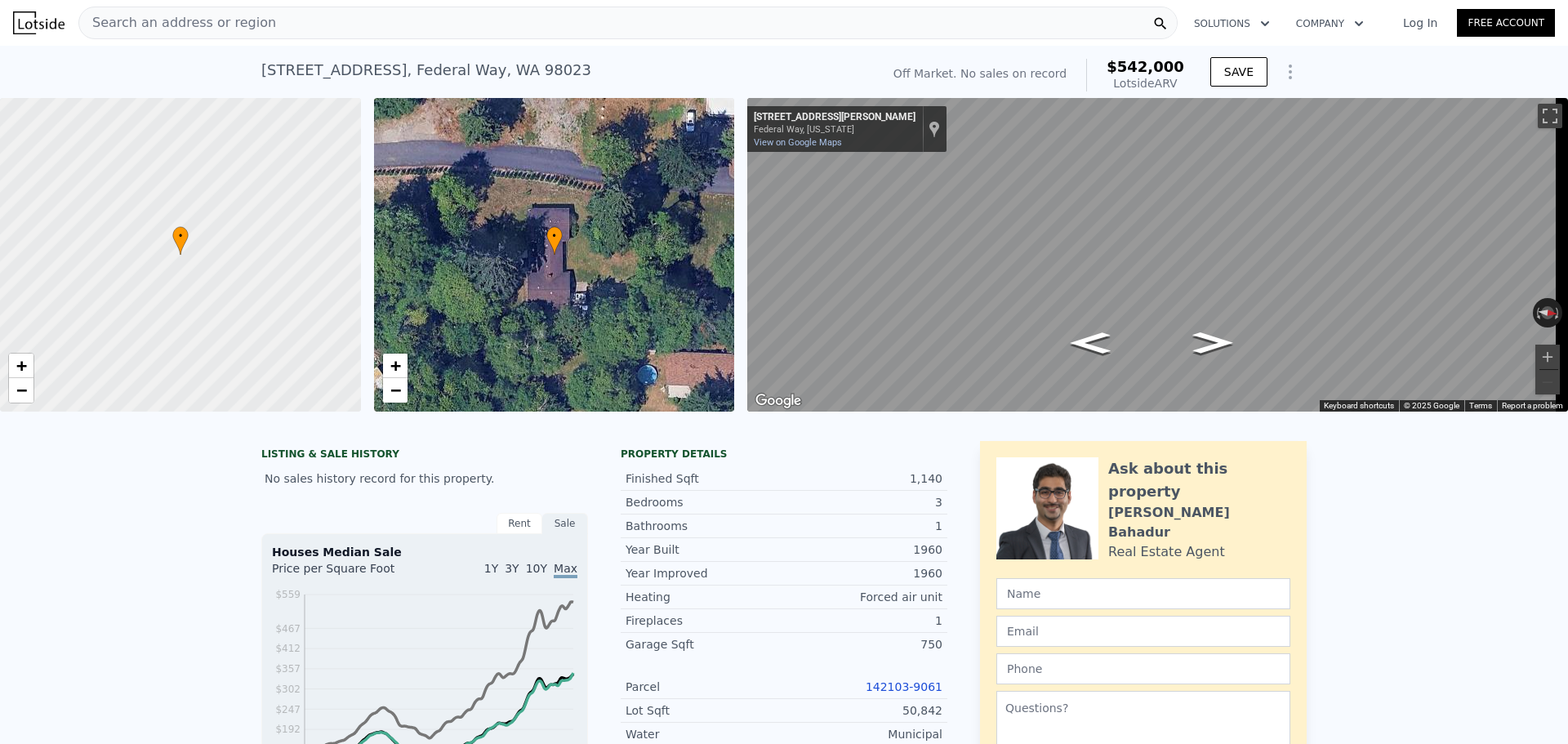
click at [461, 35] on div "Search an address or region" at bounding box center [628, 22] width 1100 height 33
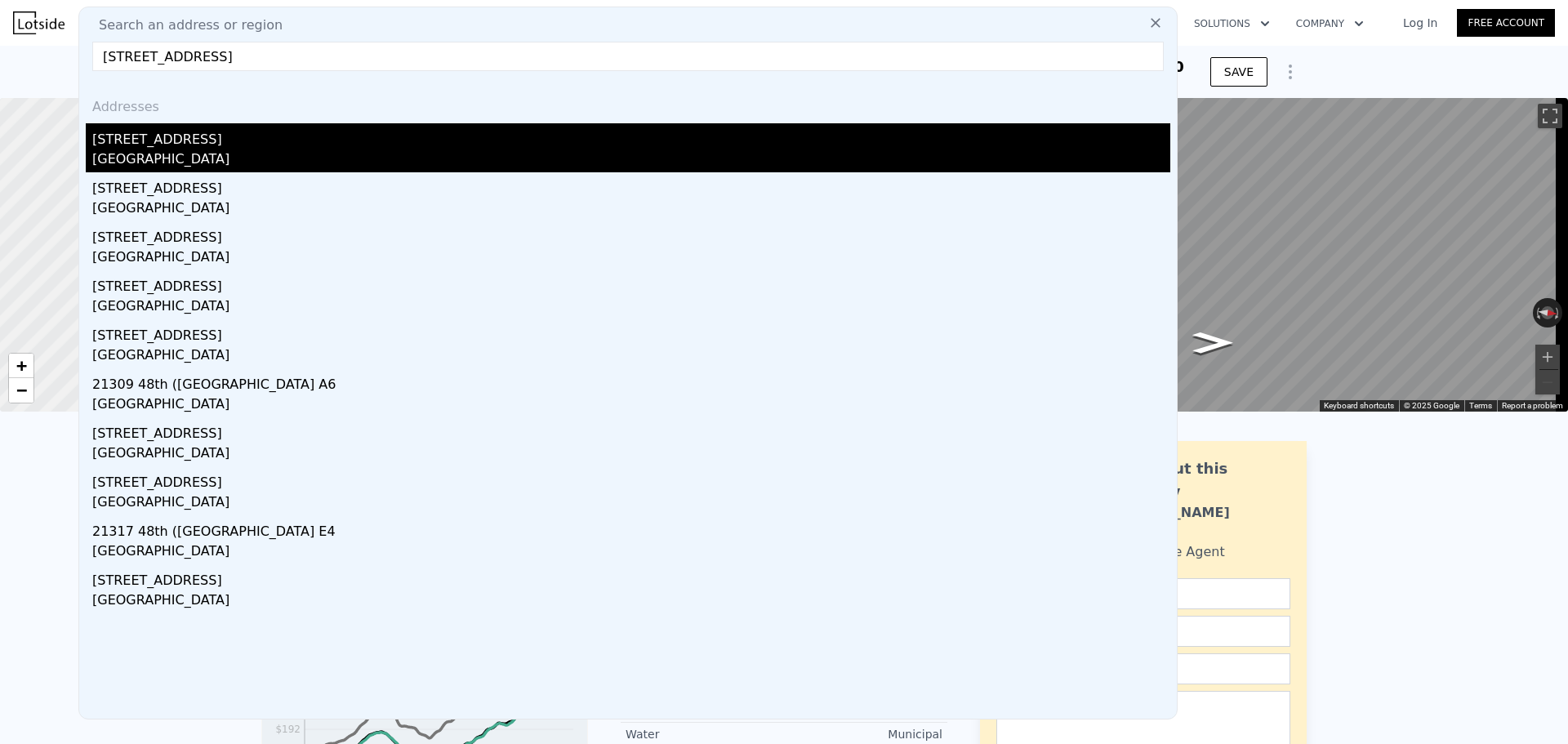
type input "22802 48th Ave W, Mountlake Terrace, WA 98043"
click at [363, 156] on div "[GEOGRAPHIC_DATA]" at bounding box center [631, 161] width 1078 height 23
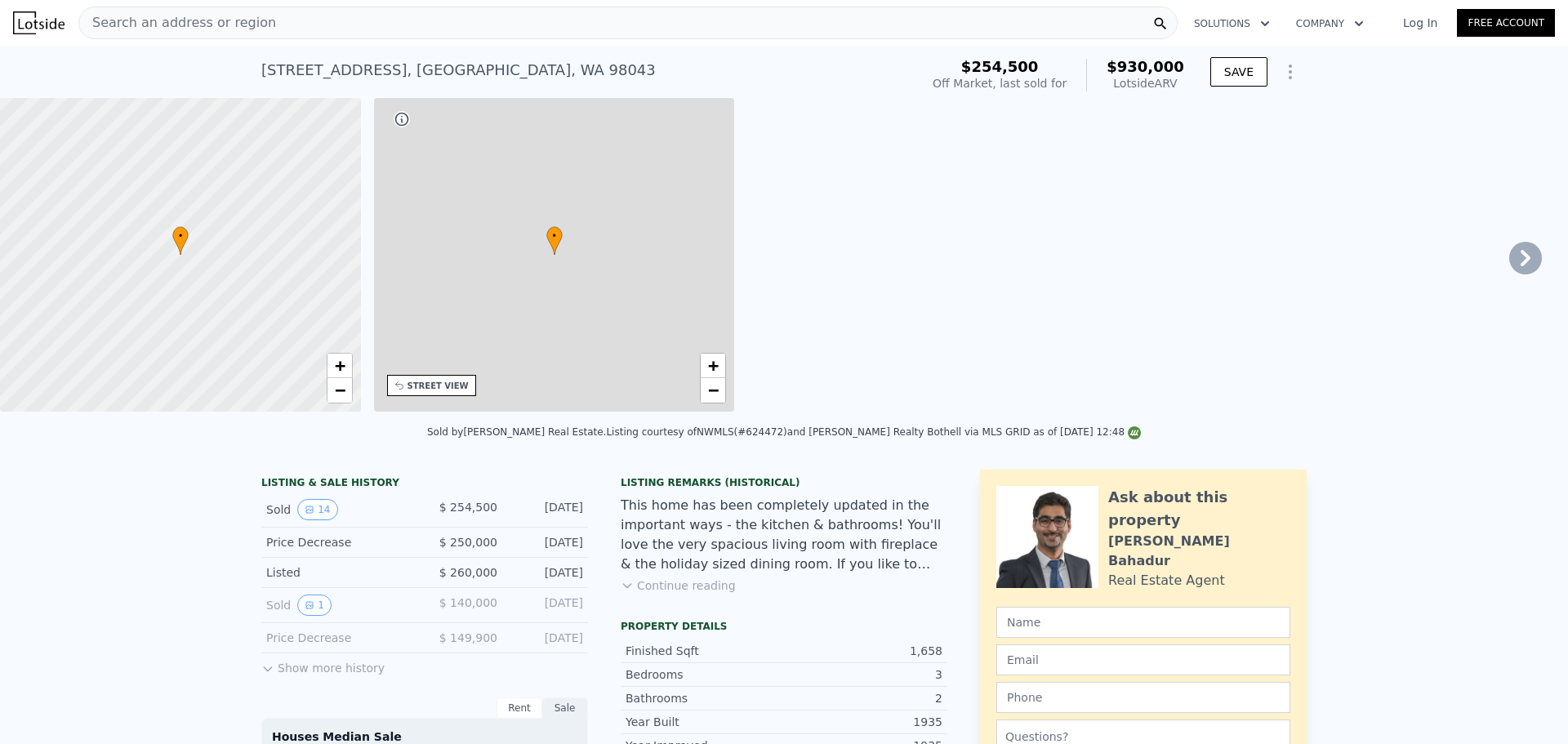
type input "2"
type input "3"
type input "1212"
type input "1972"
type input "7405"
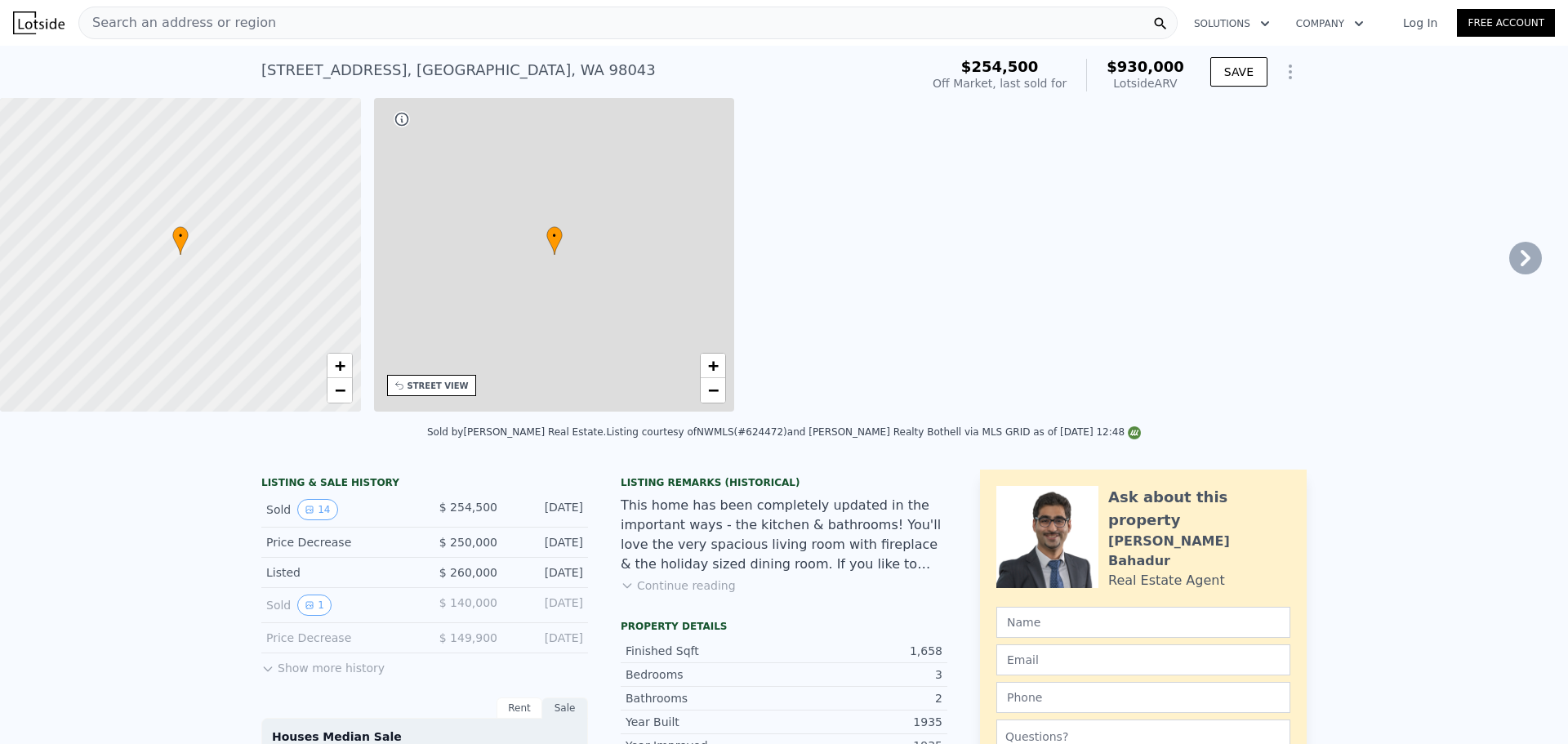
type input "13504"
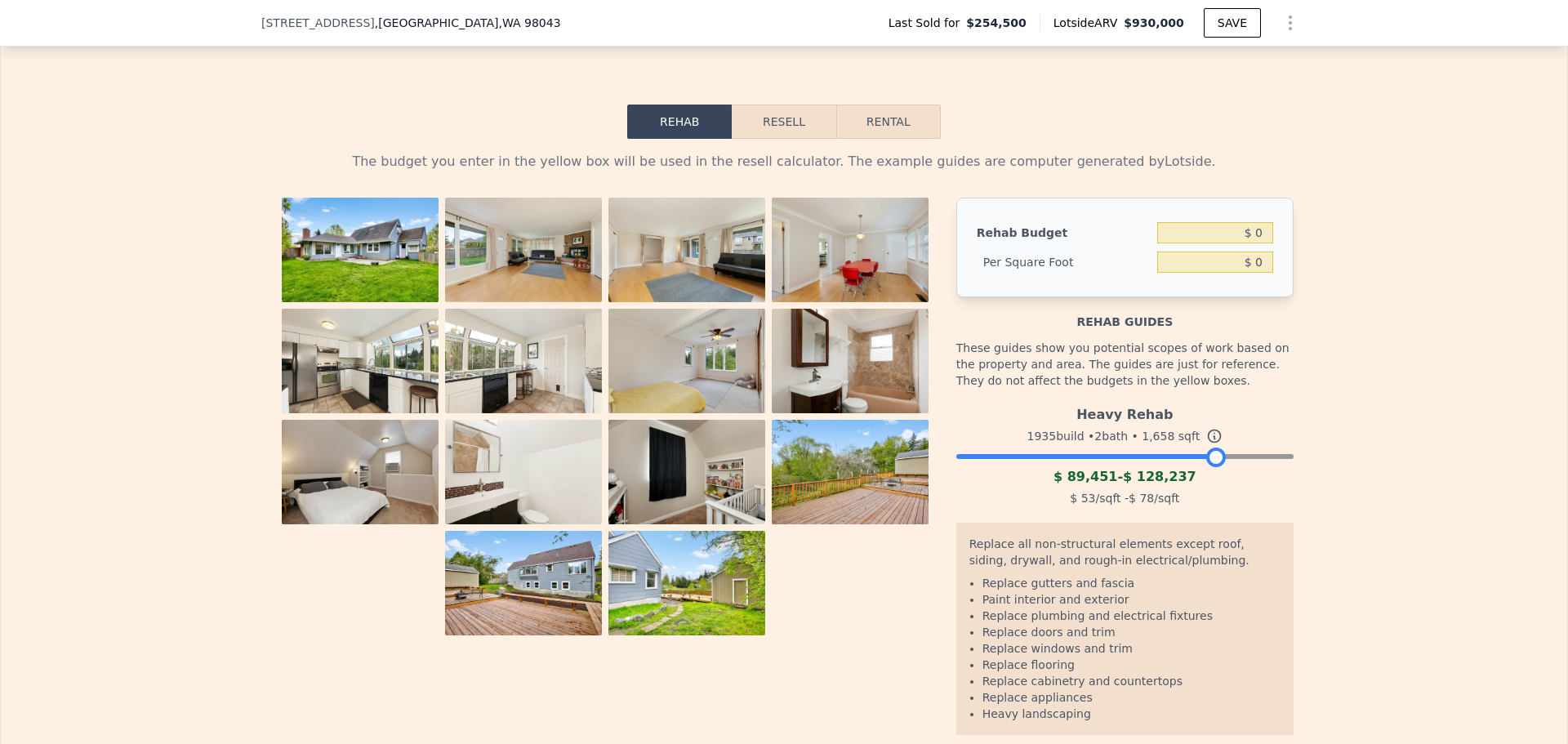
scroll to position [2718, 0]
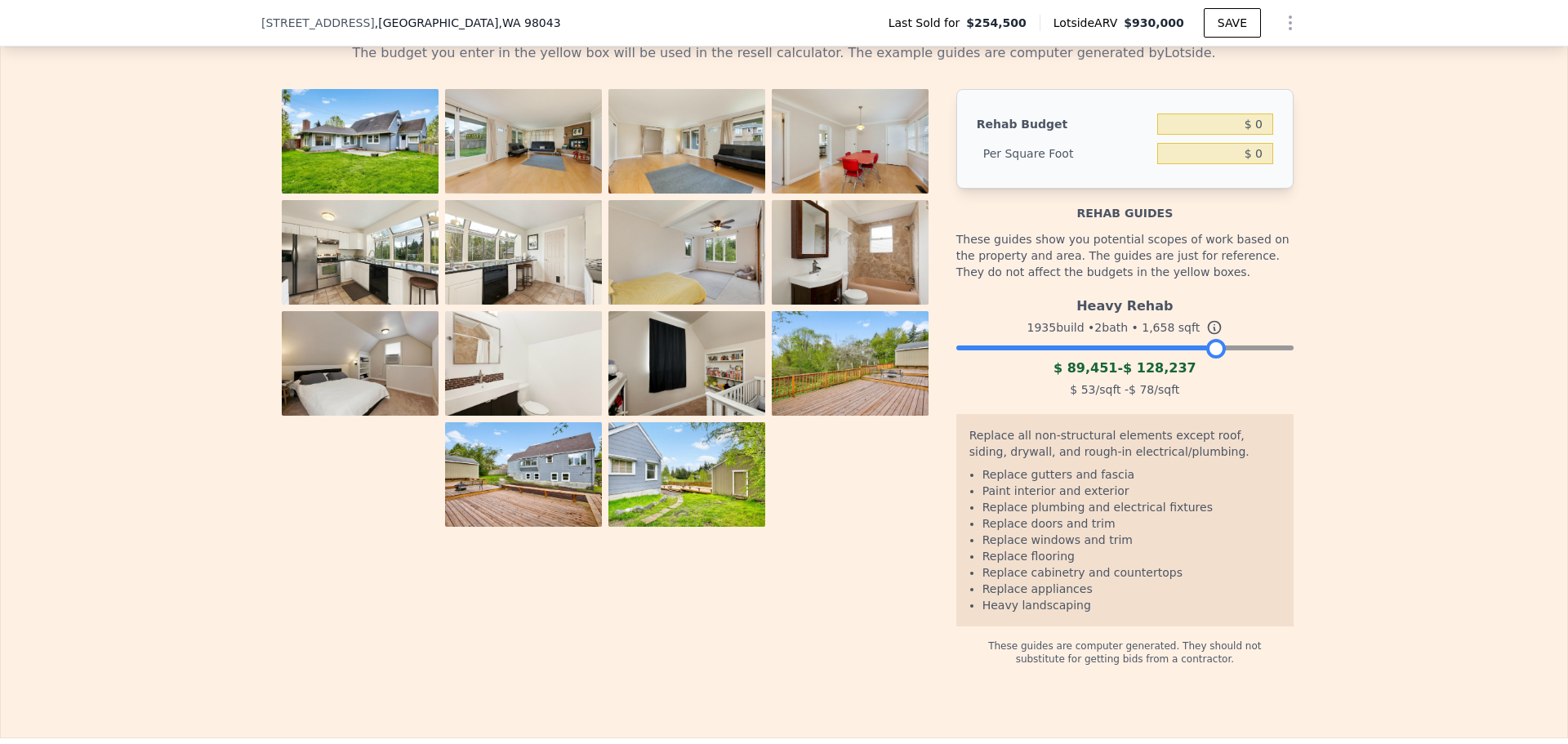
click at [1262, 349] on div at bounding box center [1125, 343] width 337 height 10
click at [1235, 349] on div at bounding box center [1125, 343] width 337 height 10
click at [1263, 349] on div at bounding box center [1125, 343] width 337 height 10
click at [1278, 349] on div at bounding box center [1125, 343] width 337 height 10
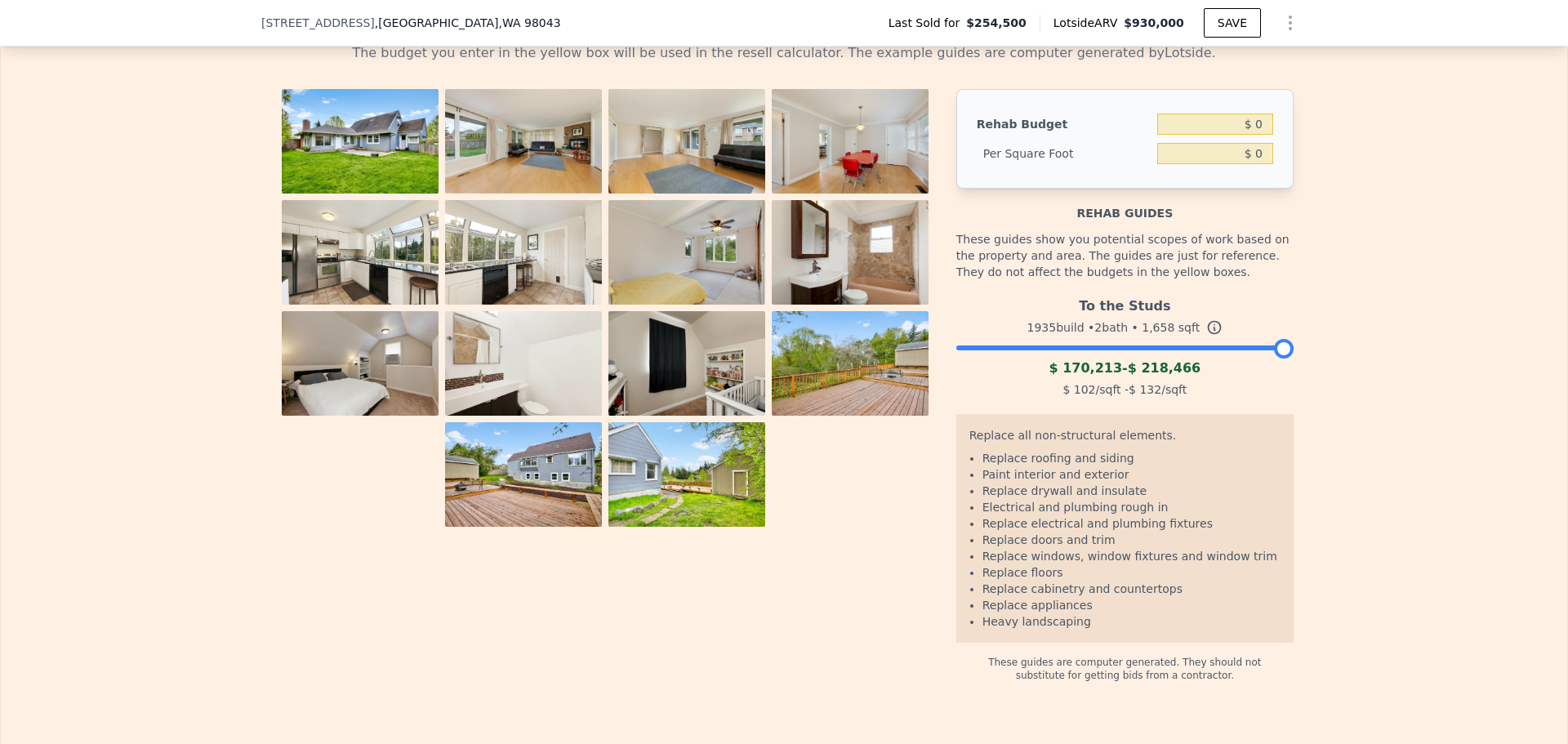
click at [1252, 349] on div at bounding box center [1125, 343] width 337 height 10
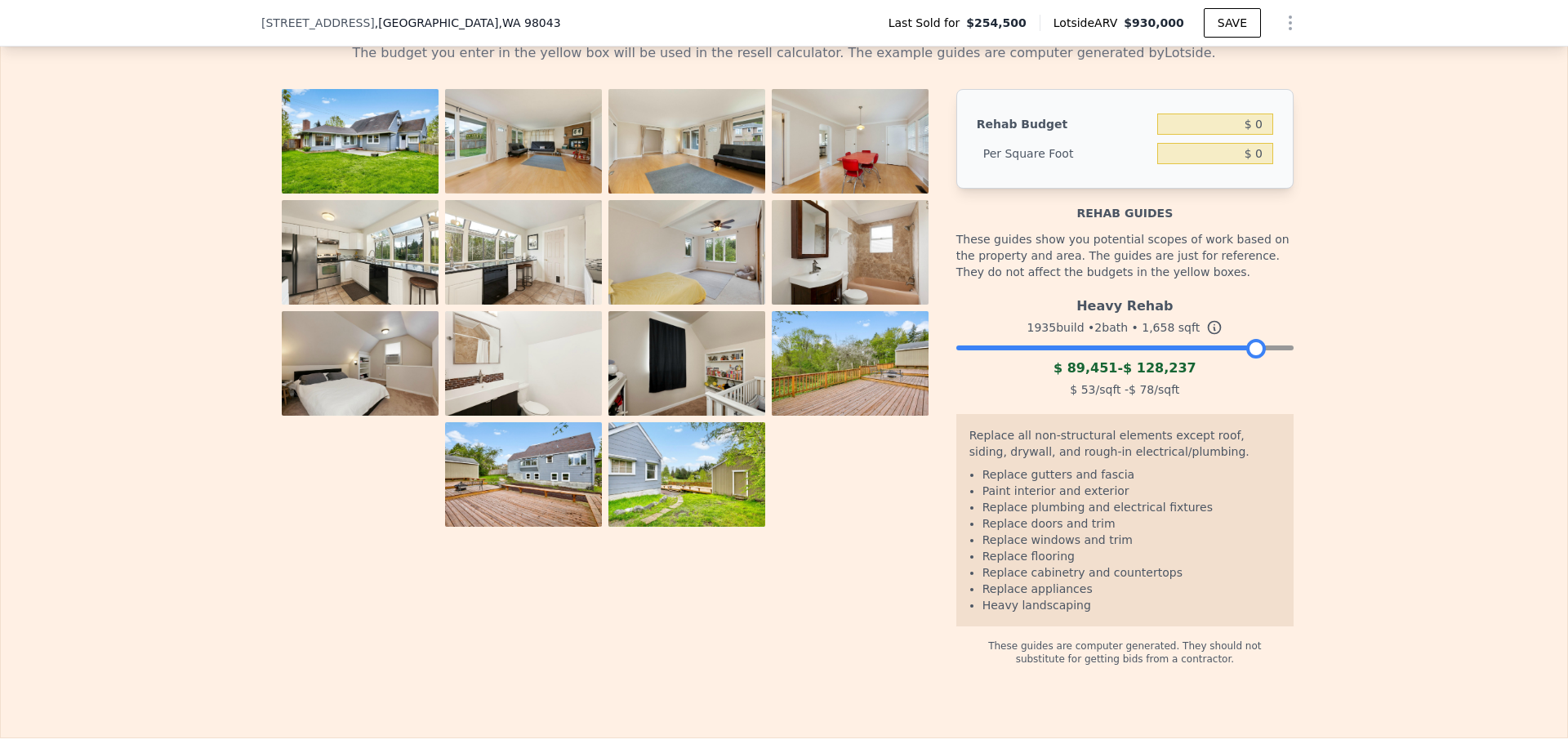
click at [1276, 349] on div at bounding box center [1125, 343] width 337 height 10
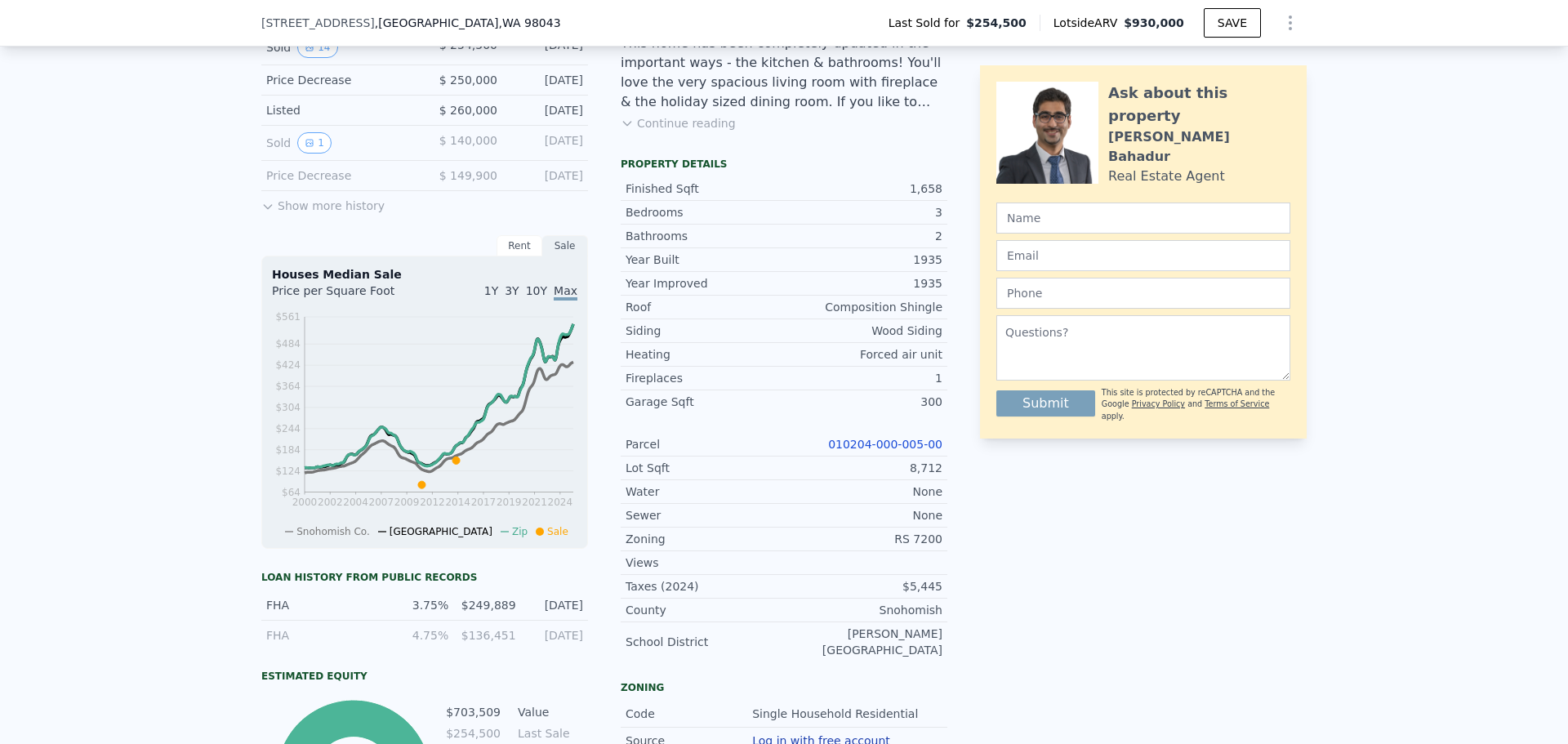
scroll to position [103, 0]
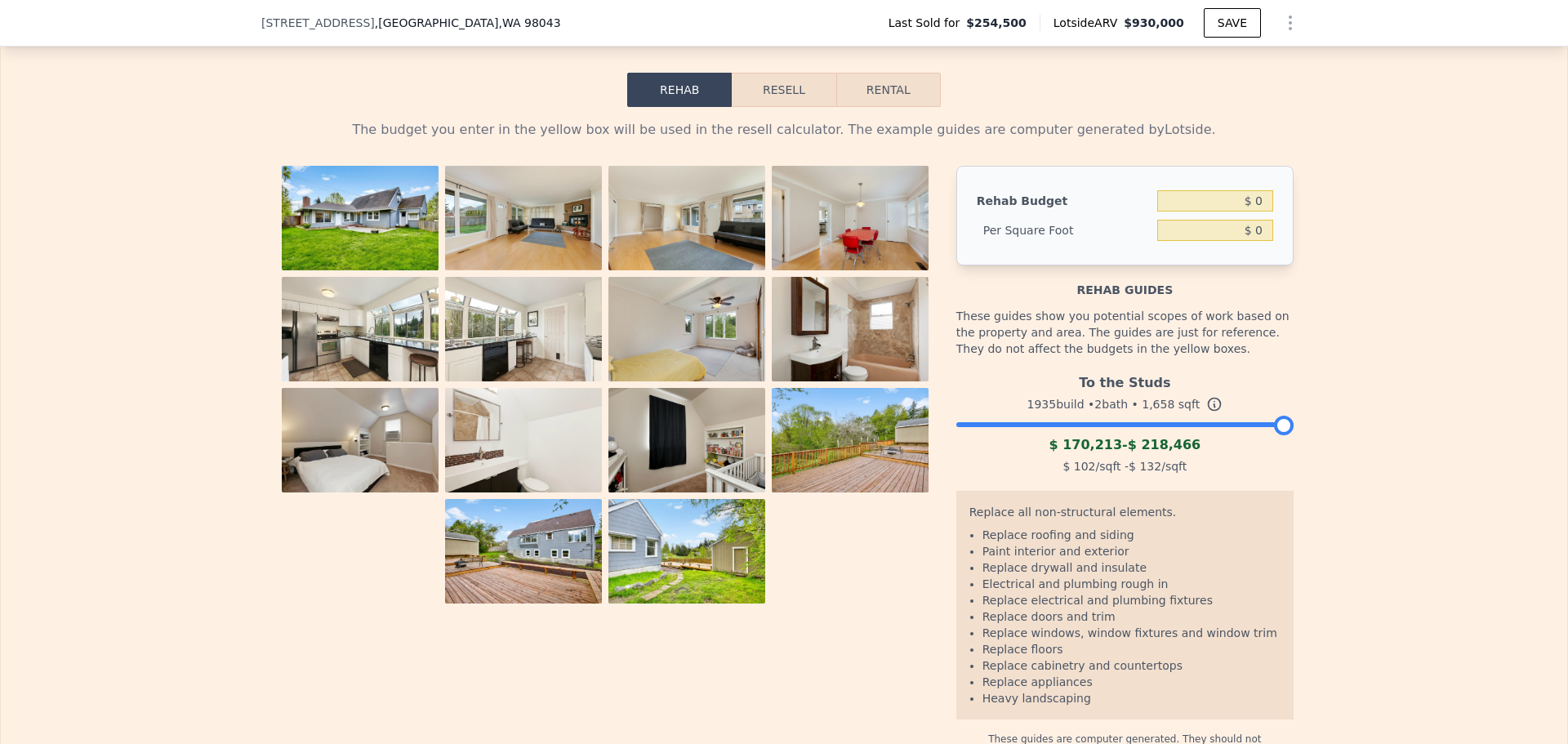
scroll to position [2718, 0]
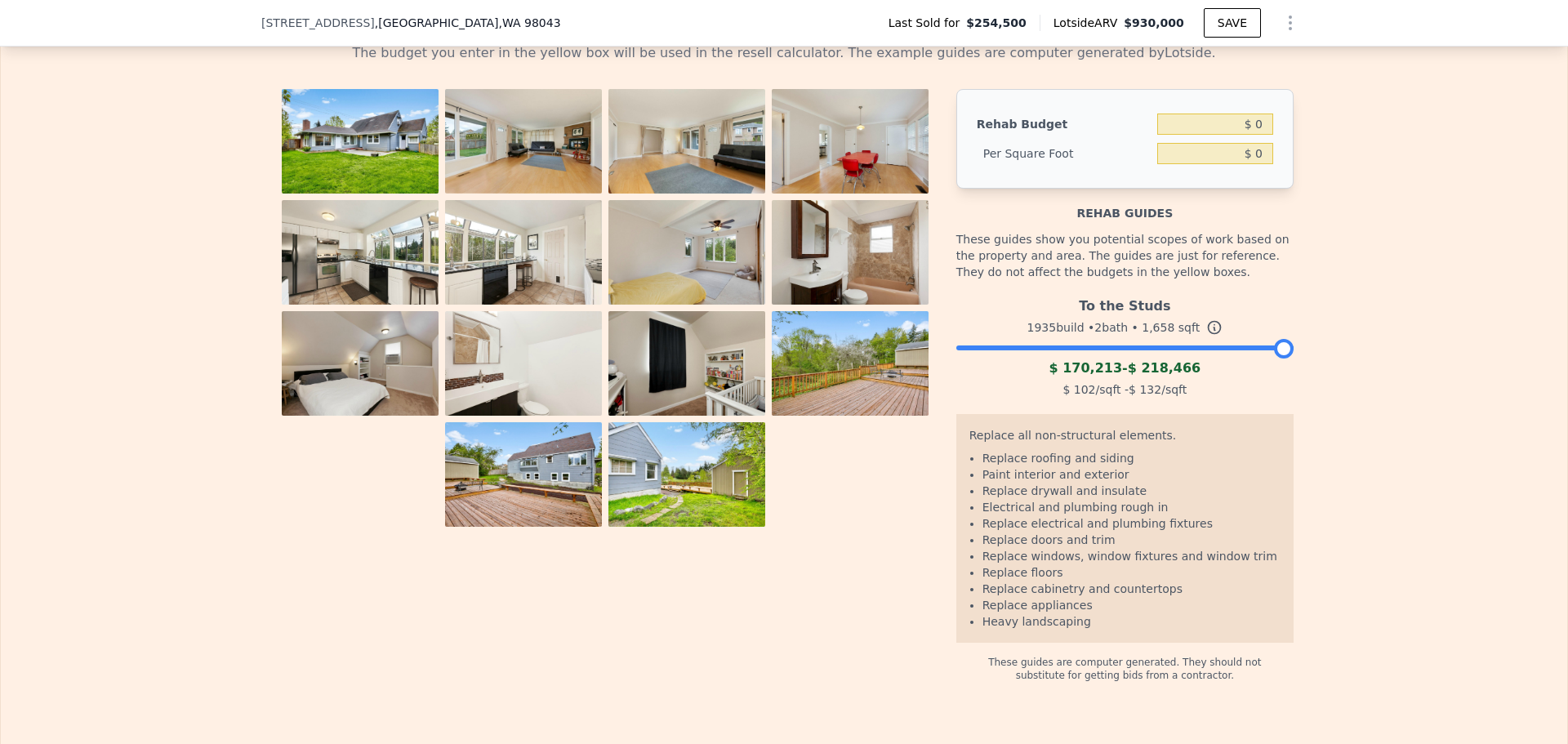
click at [1231, 348] on div at bounding box center [1125, 343] width 337 height 10
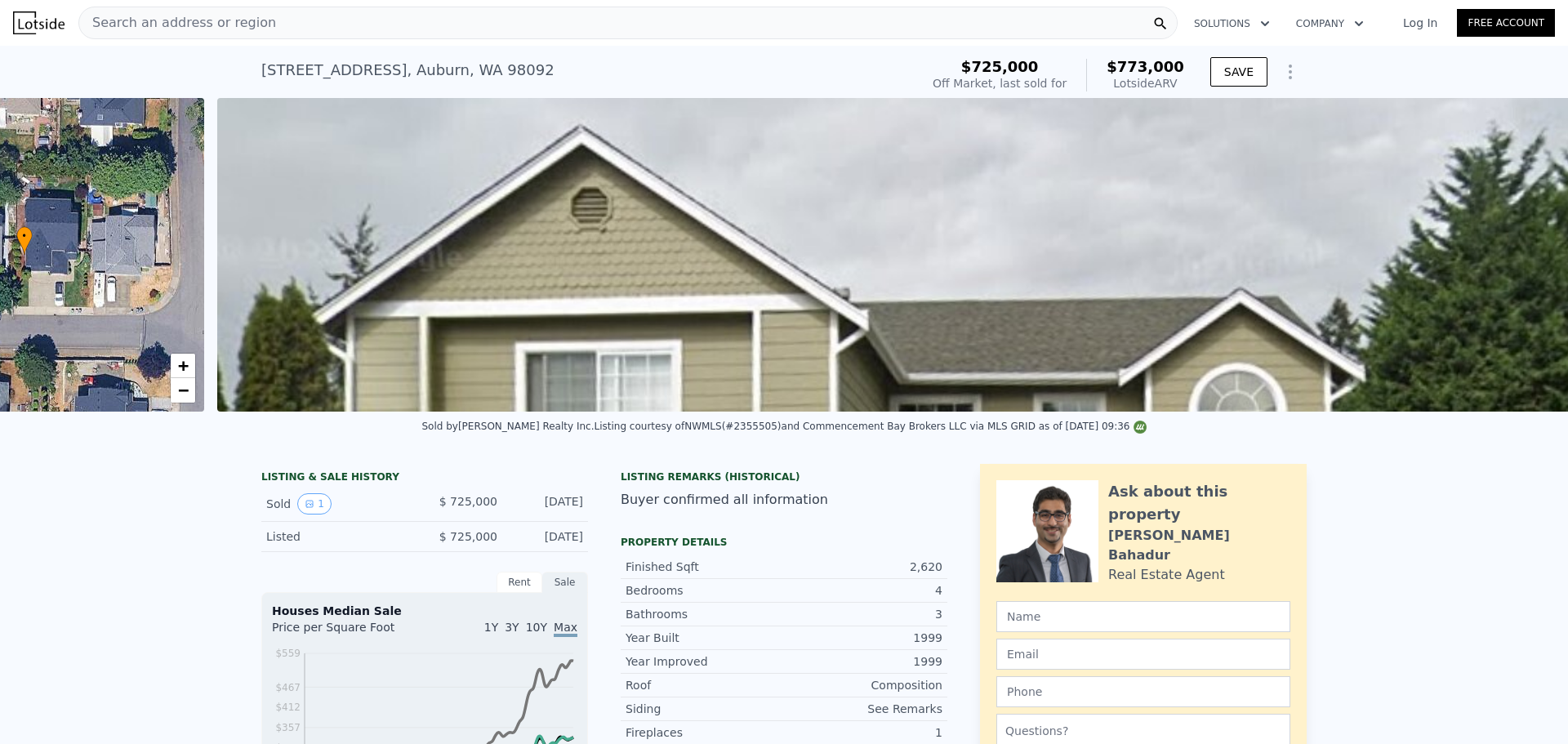
scroll to position [0, 747]
